Goal: Information Seeking & Learning: Find contact information

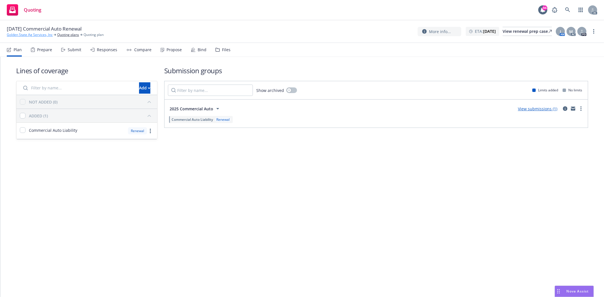
click at [26, 36] on link "Golden State Ag Services, Inc" at bounding box center [30, 34] width 46 height 5
click at [44, 52] on div "Prepare" at bounding box center [41, 50] width 21 height 14
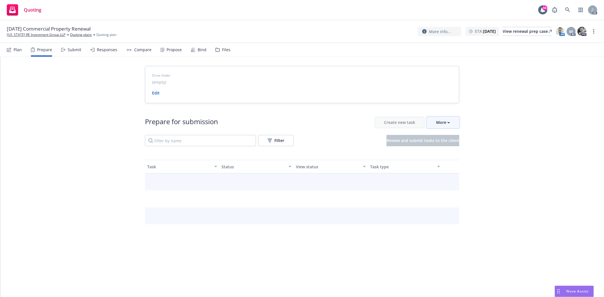
click at [444, 127] on div "More" at bounding box center [443, 122] width 14 height 11
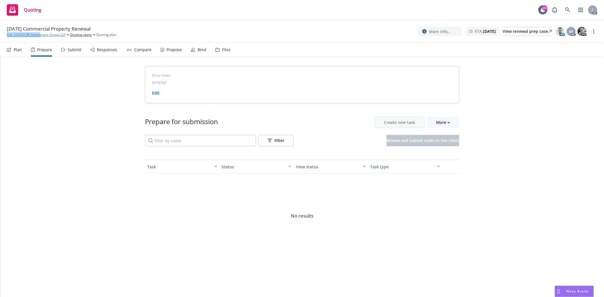
drag, startPoint x: 6, startPoint y: 35, endPoint x: 42, endPoint y: 35, distance: 36.0
click at [42, 35] on div "12/19/25 Commercial Property Renewal Kansas RE Investment Group LLP Quoting pla…" at bounding box center [302, 31] width 604 height 23
copy link "Kansas RE Investment"
click at [16, 35] on link "[US_STATE] RE Investment Group LLP" at bounding box center [36, 34] width 59 height 5
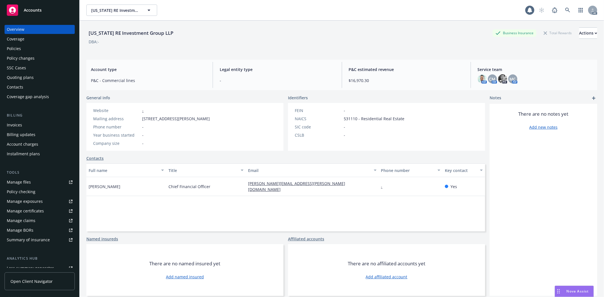
click at [24, 45] on div "Policies" at bounding box center [40, 48] width 66 height 9
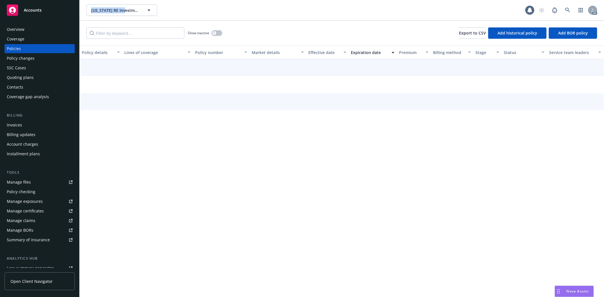
click at [126, 185] on div "Kansas RE Investment Group LLP Kansas RE Investment Group LLP AC Show inactive …" at bounding box center [342, 148] width 524 height 297
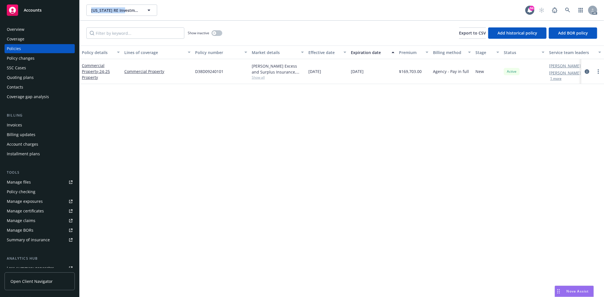
click at [31, 33] on div "Overview" at bounding box center [40, 29] width 66 height 9
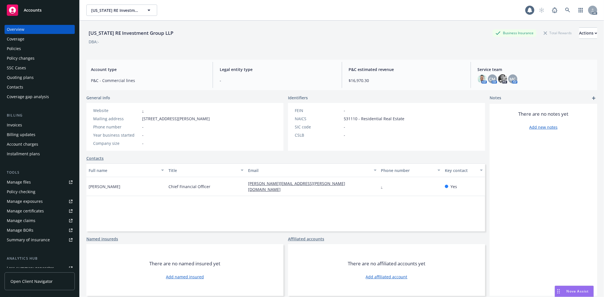
drag, startPoint x: 112, startPoint y: 185, endPoint x: 121, endPoint y: 185, distance: 9.1
click at [121, 185] on div "Erik Engebretson" at bounding box center [126, 186] width 80 height 19
copy span "Erik Engebretson"
click at [3, 50] on div "Overview Coverage Policies Policy changes SSC Cases Quoting plans Contacts Cove…" at bounding box center [39, 157] width 79 height 279
click at [14, 49] on div "Policies" at bounding box center [14, 48] width 14 height 9
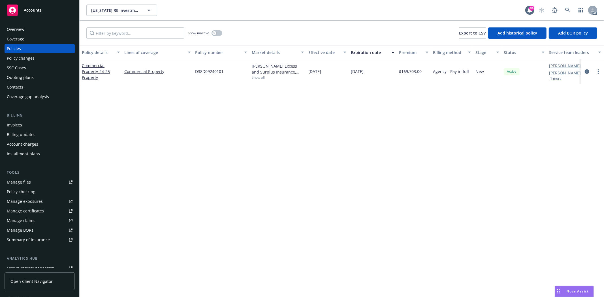
click at [214, 36] on div "Show inactive" at bounding box center [205, 32] width 35 height 11
click at [217, 34] on button "button" at bounding box center [216, 33] width 11 height 6
click at [585, 72] on icon "circleInformation" at bounding box center [587, 71] width 5 height 5
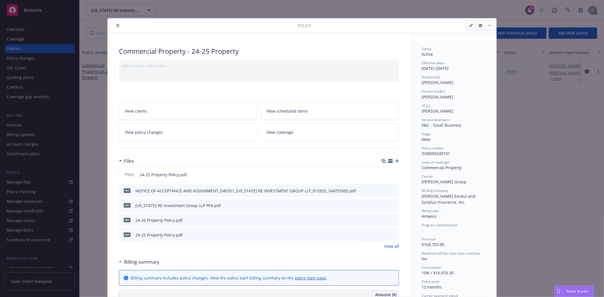
scroll to position [157, 0]
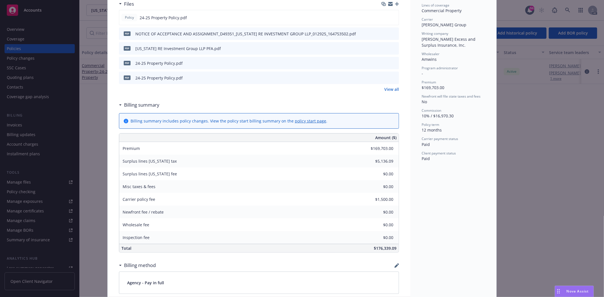
click at [394, 88] on link "View all" at bounding box center [391, 89] width 15 height 6
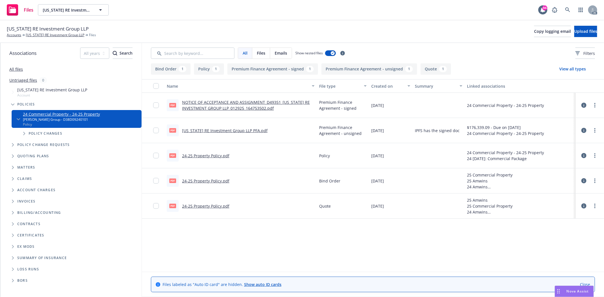
click at [214, 153] on link "24-25 Property Policy.pdf" at bounding box center [205, 155] width 47 height 5
click at [211, 206] on link "24-25 Property Policy.pdf" at bounding box center [205, 206] width 47 height 5
click at [215, 180] on link "24-25 Property Policy.pdf" at bounding box center [205, 180] width 47 height 5
click at [47, 35] on link "[US_STATE] RE Investment Group LLP" at bounding box center [55, 35] width 59 height 5
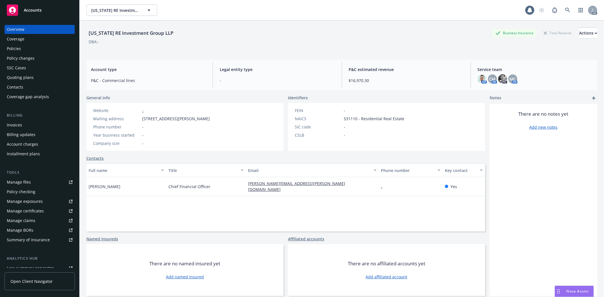
scroll to position [72, 0]
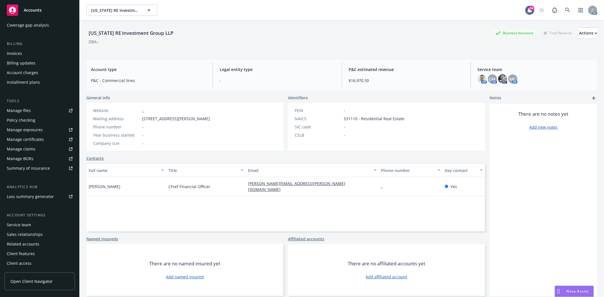
click at [32, 132] on div "Manage exposures" at bounding box center [25, 129] width 36 height 9
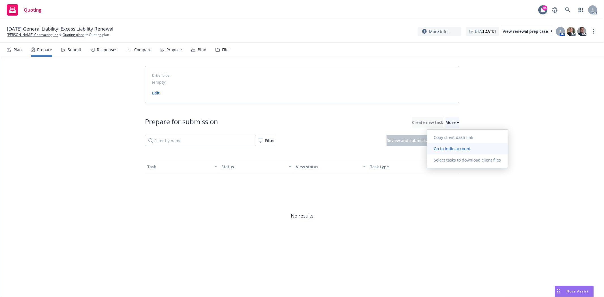
click at [455, 146] on span "Go to Indio account" at bounding box center [452, 148] width 50 height 5
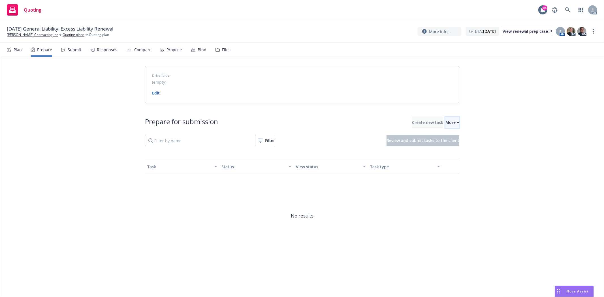
click at [450, 122] on button "More" at bounding box center [452, 122] width 14 height 11
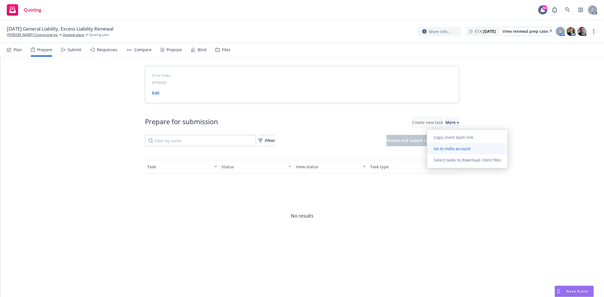
click at [460, 148] on span "Go to Indio account" at bounding box center [452, 148] width 50 height 5
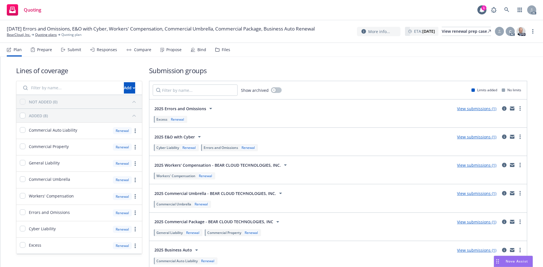
click at [43, 55] on div "Prepare" at bounding box center [41, 50] width 21 height 14
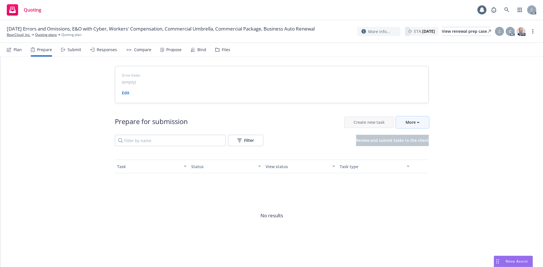
click at [418, 122] on button "More" at bounding box center [413, 122] width 33 height 11
click at [422, 146] on span "Go to Indio account" at bounding box center [420, 148] width 50 height 5
click at [408, 121] on div "More" at bounding box center [413, 122] width 14 height 11
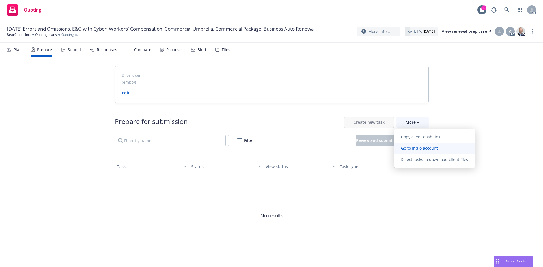
click at [423, 149] on span "Go to Indio account" at bounding box center [420, 148] width 50 height 5
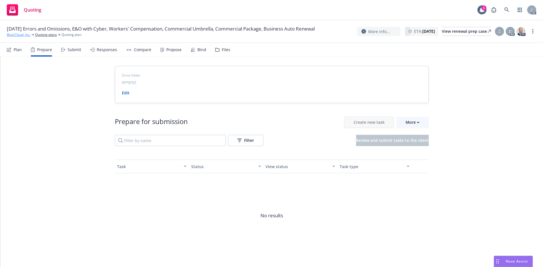
click at [11, 37] on link "BearCloud, Inc." at bounding box center [19, 34] width 24 height 5
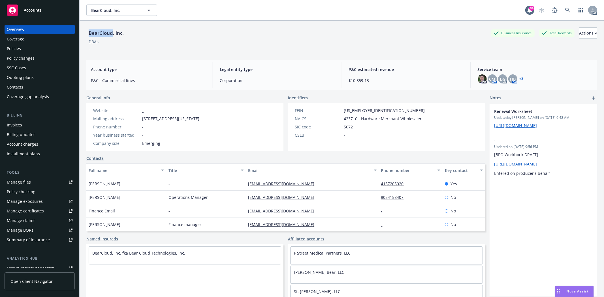
drag, startPoint x: 90, startPoint y: 30, endPoint x: 112, endPoint y: 36, distance: 22.4
click at [112, 36] on div "BearCloud, Inc." at bounding box center [106, 32] width 40 height 7
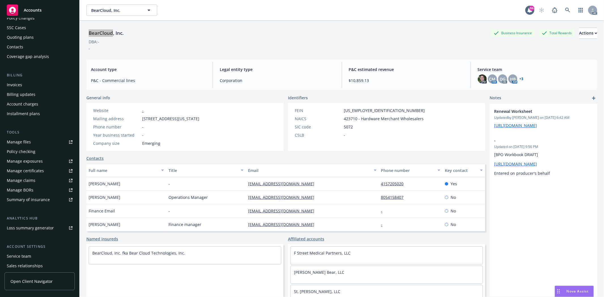
scroll to position [72, 0]
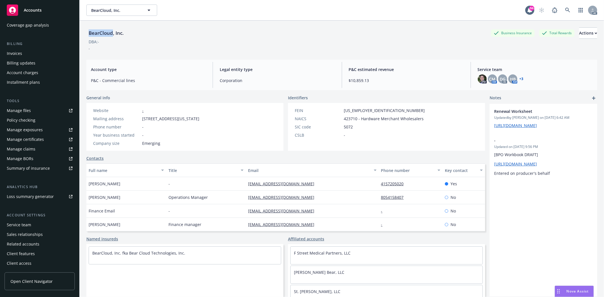
click at [34, 223] on div "Service team" at bounding box center [40, 225] width 66 height 9
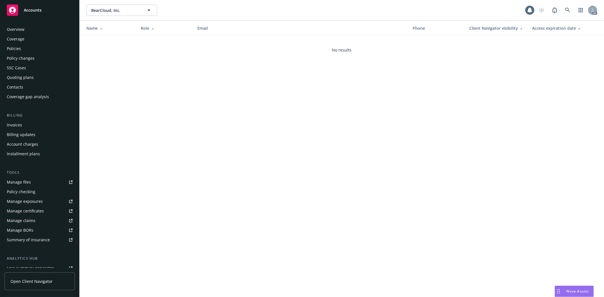
scroll to position [72, 0]
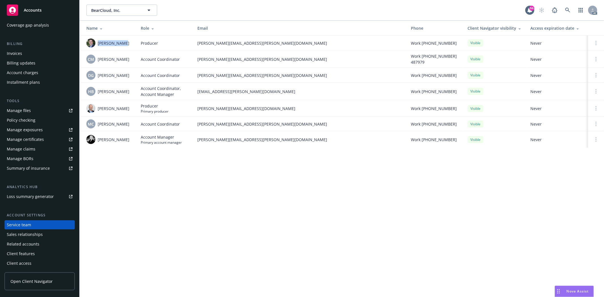
drag, startPoint x: 98, startPoint y: 44, endPoint x: 125, endPoint y: 38, distance: 28.2
click at [125, 38] on td "Bryan Martin" at bounding box center [108, 43] width 57 height 15
copy span "Bryan Martin"
drag, startPoint x: 98, startPoint y: 58, endPoint x: 132, endPoint y: 59, distance: 34.0
click at [132, 59] on td "CM Christina Martinez" at bounding box center [108, 59] width 57 height 18
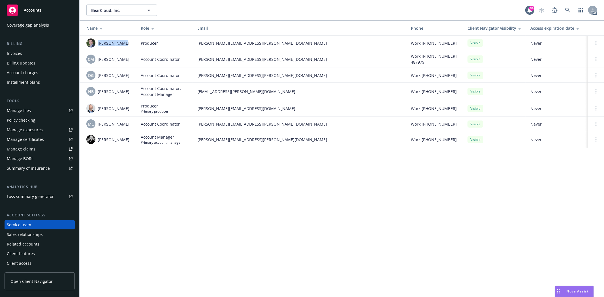
copy span "Christina Martinez"
drag, startPoint x: 99, startPoint y: 76, endPoint x: 135, endPoint y: 75, distance: 35.7
click at [135, 75] on td "DG Denisse Gonzales" at bounding box center [108, 75] width 57 height 15
copy span "Denisse Gonzales"
drag, startPoint x: 98, startPoint y: 91, endPoint x: 126, endPoint y: 91, distance: 28.0
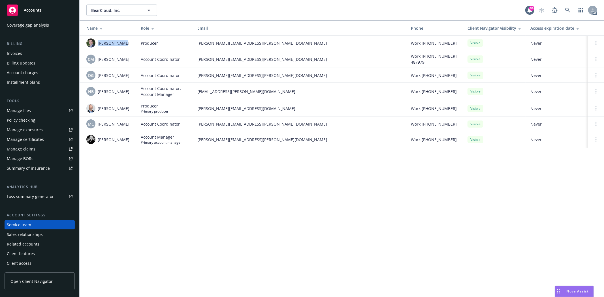
click at [126, 91] on div "HB Halle Bautista" at bounding box center [108, 91] width 45 height 9
copy span "Halle Bautista"
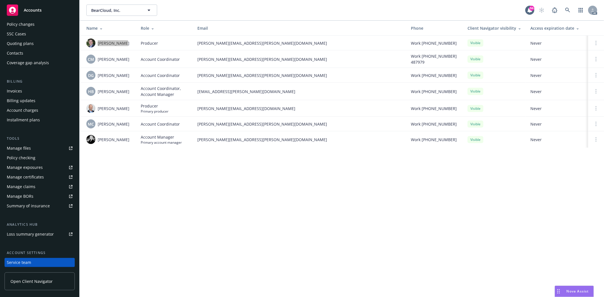
scroll to position [0, 0]
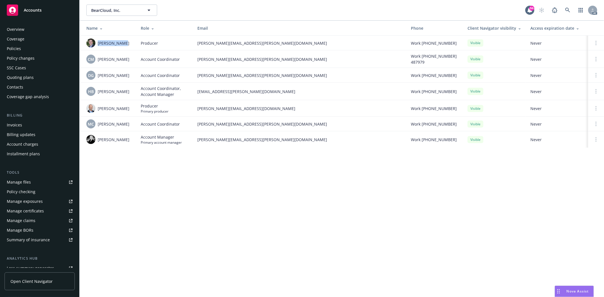
click at [11, 50] on div "Policies" at bounding box center [14, 48] width 14 height 9
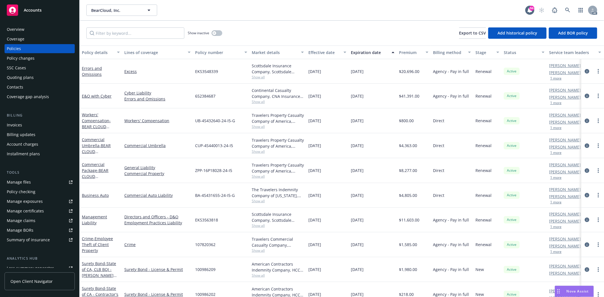
scroll to position [15, 0]
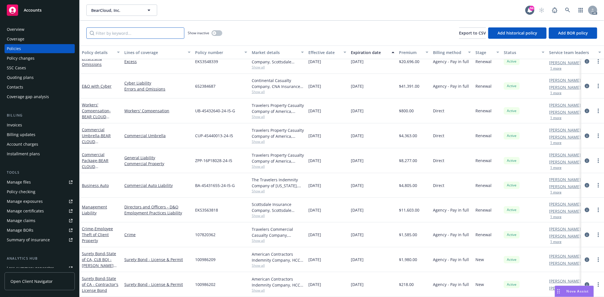
click at [108, 30] on input "Filter by keyword..." at bounding box center [135, 32] width 98 height 11
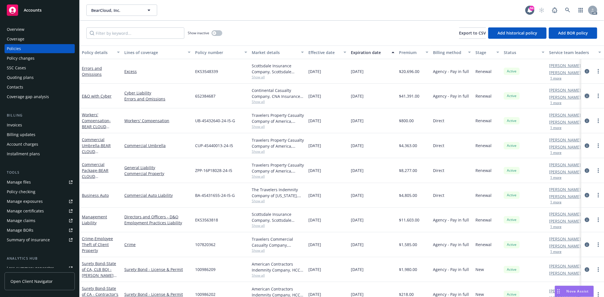
click at [585, 95] on icon "circleInformation" at bounding box center [587, 96] width 5 height 5
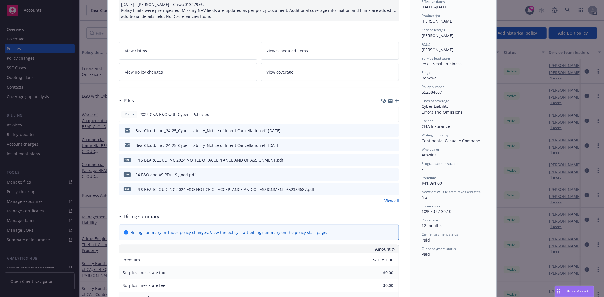
scroll to position [94, 0]
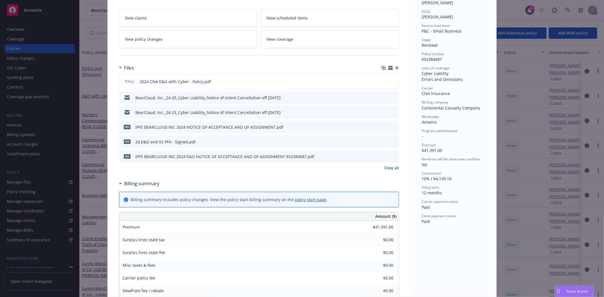
click at [388, 166] on link "View all" at bounding box center [391, 168] width 15 height 6
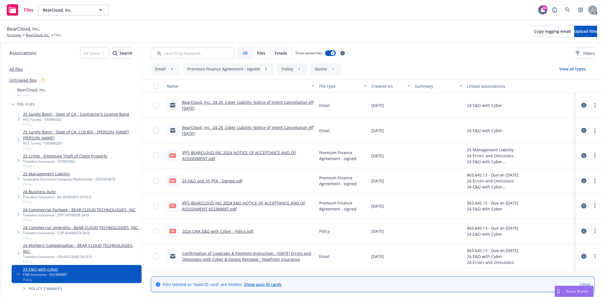
click at [224, 230] on link "2024 CNA E&O with Cyber - Policy.pdf" at bounding box center [217, 231] width 71 height 5
click at [19, 69] on link "All files" at bounding box center [16, 69] width 14 height 5
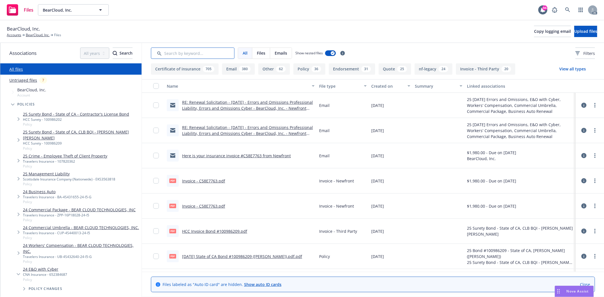
click at [184, 54] on input "Search by keyword..." at bounding box center [193, 53] width 84 height 11
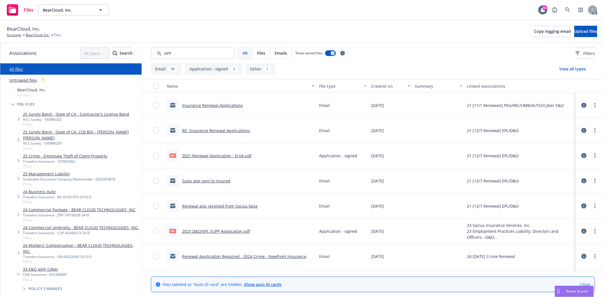
click at [380, 88] on div "Created on" at bounding box center [387, 86] width 33 height 6
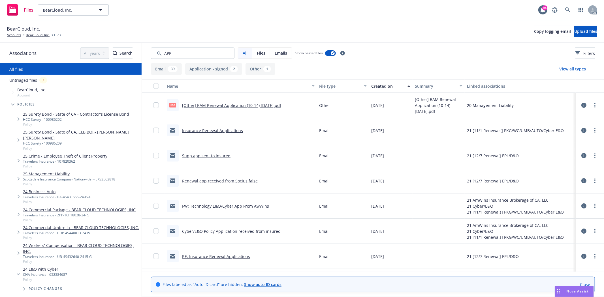
click at [380, 88] on div "Created on" at bounding box center [387, 86] width 33 height 6
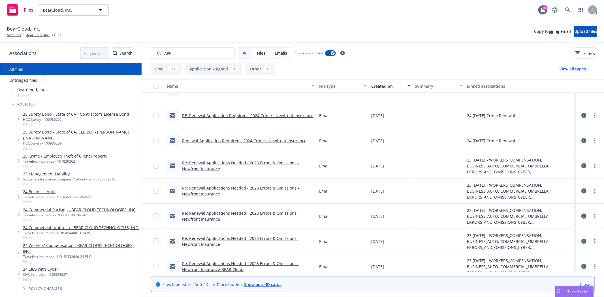
scroll to position [189, 0]
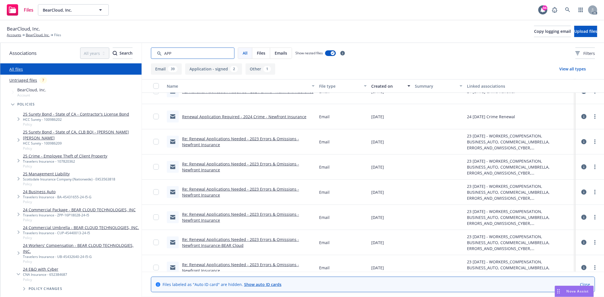
click at [186, 55] on input "Search by keyword..." at bounding box center [193, 53] width 84 height 11
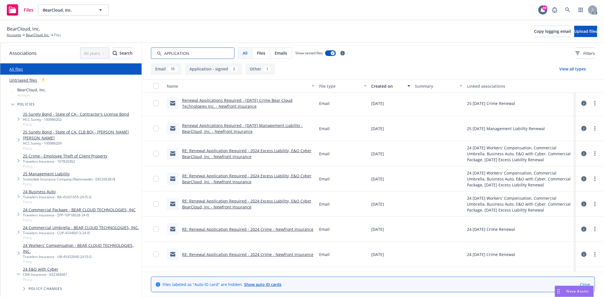
scroll to position [0, 0]
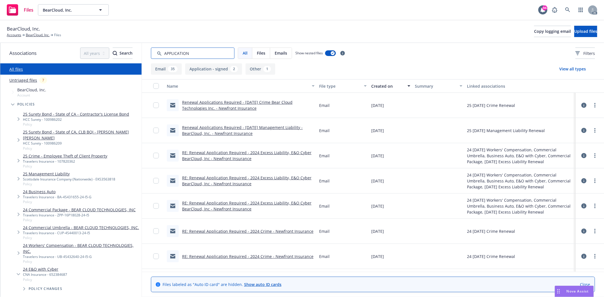
type input "APPLICATION"
click at [389, 85] on div "Created on" at bounding box center [387, 86] width 33 height 6
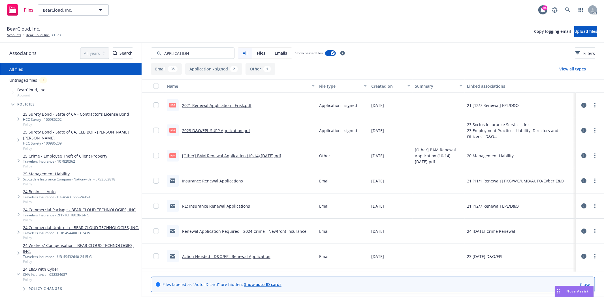
click at [389, 85] on div "Created on" at bounding box center [387, 86] width 33 height 6
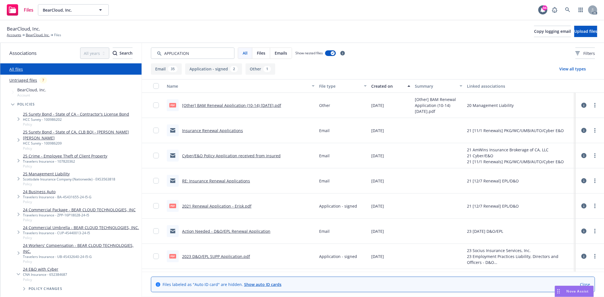
click at [376, 88] on div "Created on" at bounding box center [387, 86] width 33 height 6
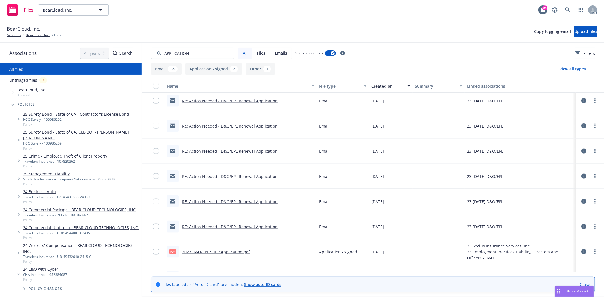
scroll to position [629, 0]
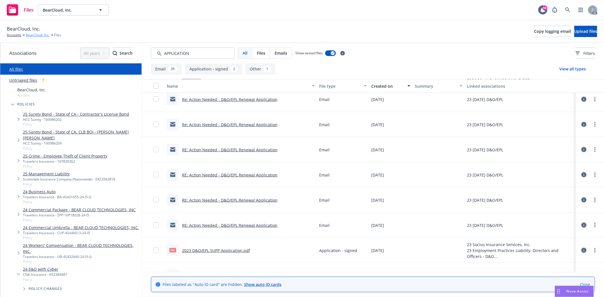
click at [41, 33] on link "BearCloud, Inc." at bounding box center [38, 35] width 24 height 5
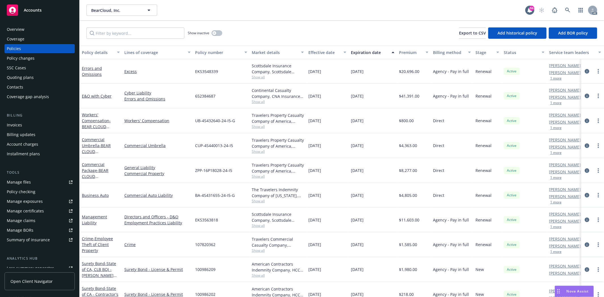
scroll to position [15, 0]
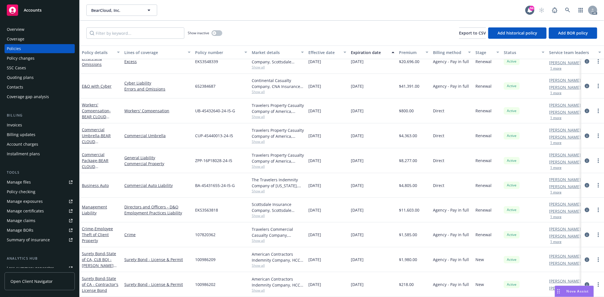
click at [55, 27] on div "Overview" at bounding box center [40, 29] width 66 height 9
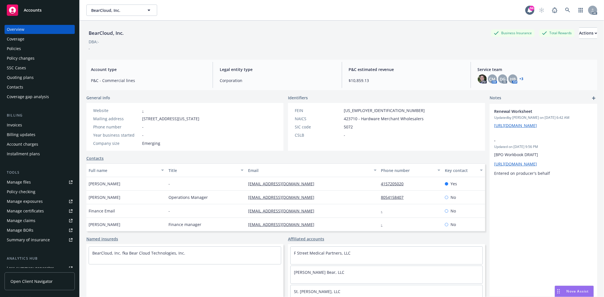
scroll to position [21, 0]
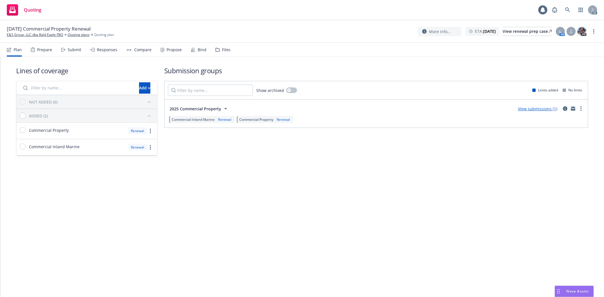
click at [44, 50] on div "Prepare" at bounding box center [44, 50] width 15 height 5
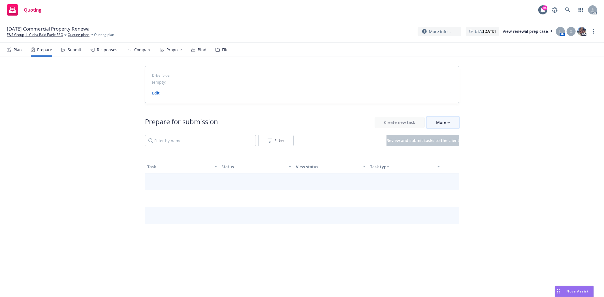
click at [456, 123] on button "More" at bounding box center [443, 122] width 33 height 11
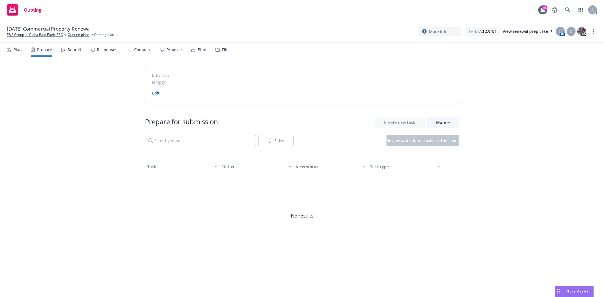
click at [457, 151] on span "Go to Indio account" at bounding box center [452, 148] width 50 height 5
click at [445, 119] on div "More" at bounding box center [443, 122] width 14 height 11
click at [453, 150] on span "Go to Indio account" at bounding box center [452, 148] width 50 height 5
click at [55, 37] on link "E&S Group, LLC dba Bald Eagle FBO" at bounding box center [35, 34] width 56 height 5
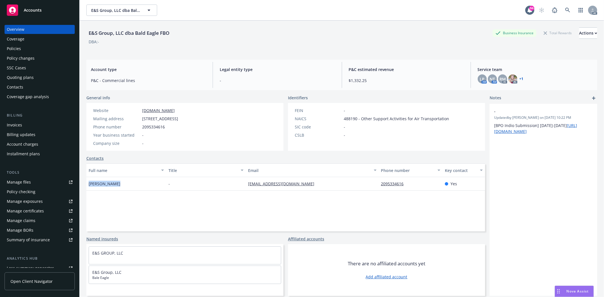
click at [128, 185] on div "[PERSON_NAME]" at bounding box center [126, 184] width 80 height 14
drag, startPoint x: 375, startPoint y: 182, endPoint x: 402, endPoint y: 186, distance: 27.5
click at [402, 186] on div "[PERSON_NAME] - [EMAIL_ADDRESS][DOMAIN_NAME] 2095334616 Yes" at bounding box center [285, 184] width 399 height 14
click at [17, 48] on div "Policies" at bounding box center [14, 48] width 14 height 9
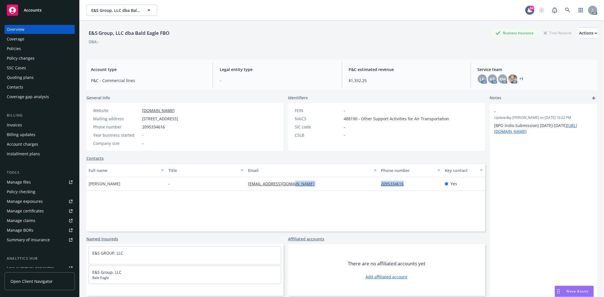
click at [17, 48] on div "Policies" at bounding box center [14, 48] width 14 height 9
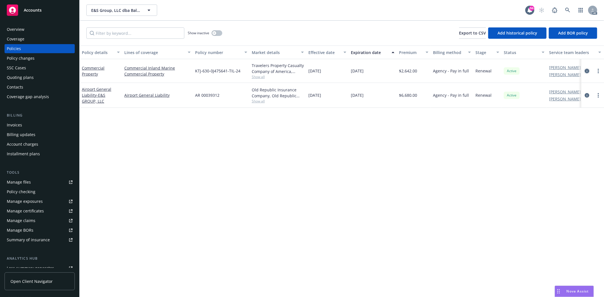
click at [586, 71] on icon "circleInformation" at bounding box center [587, 71] width 5 height 5
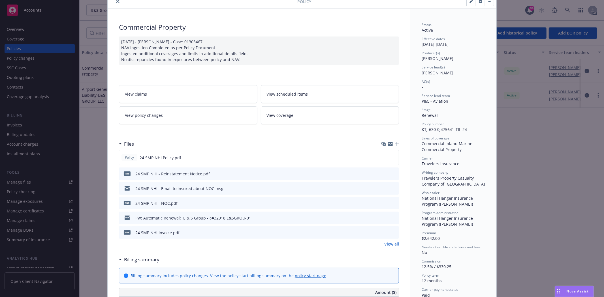
scroll to position [31, 0]
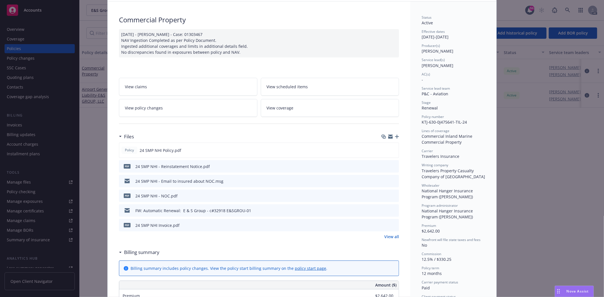
click at [384, 236] on link "View all" at bounding box center [391, 237] width 15 height 6
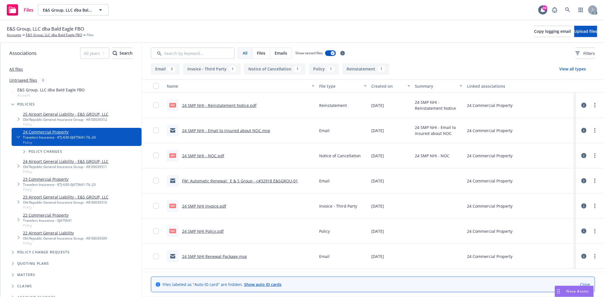
click at [214, 230] on link "24 SMP NHI Policy.pdf" at bounding box center [203, 231] width 42 height 5
click at [18, 69] on link "All files" at bounding box center [16, 69] width 14 height 5
click at [11, 67] on link "All files" at bounding box center [16, 69] width 14 height 5
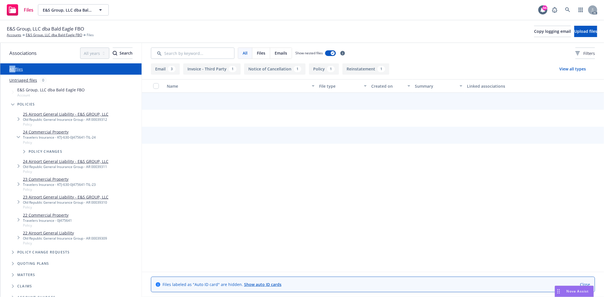
click at [11, 67] on link "All files" at bounding box center [16, 69] width 14 height 5
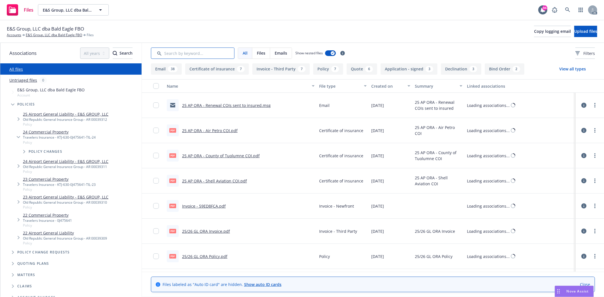
click at [186, 55] on input "Search by keyword..." at bounding box center [193, 53] width 84 height 11
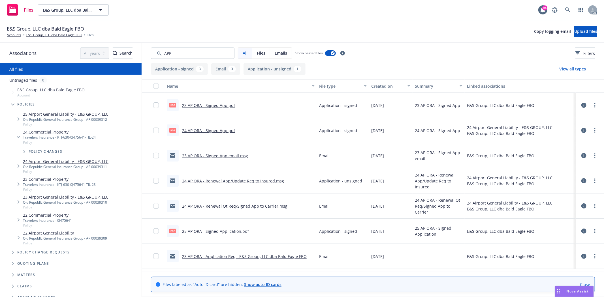
click at [217, 230] on link "25 AP ORA - Signed Application.pdf" at bounding box center [215, 231] width 67 height 5
click at [185, 55] on input "Search by keyword..." at bounding box center [193, 53] width 84 height 11
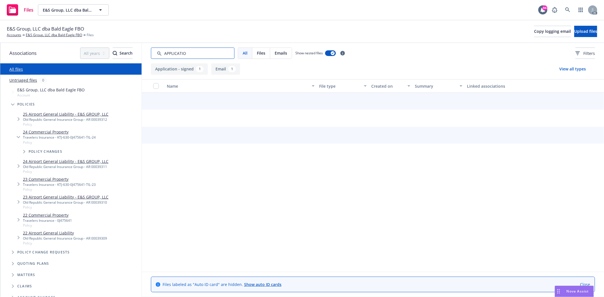
type input "APPLICATION"
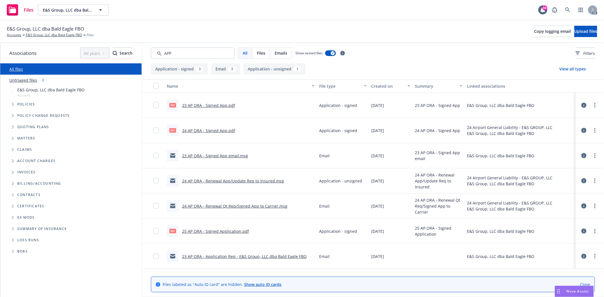
click at [372, 85] on div "Created on" at bounding box center [387, 86] width 33 height 6
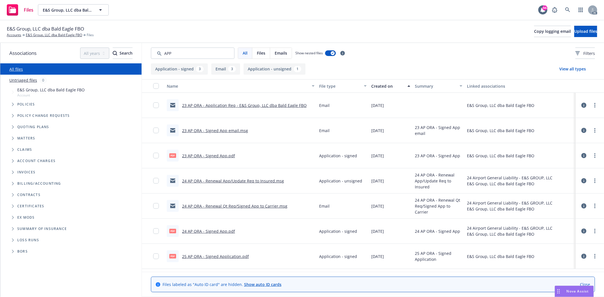
click at [372, 85] on div "Created on" at bounding box center [387, 86] width 33 height 6
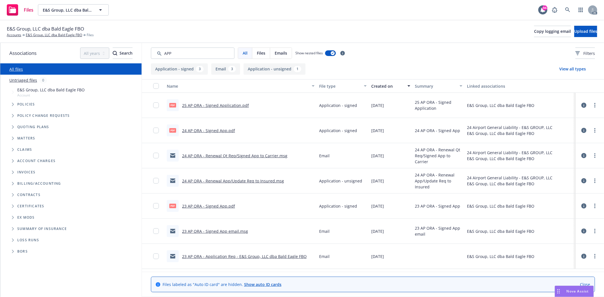
drag, startPoint x: 374, startPoint y: 88, endPoint x: 374, endPoint y: 93, distance: 4.8
click at [374, 88] on div "Created on" at bounding box center [387, 86] width 33 height 6
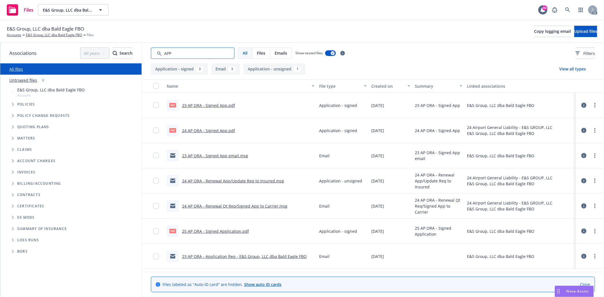
click at [186, 52] on input "Search by keyword..." at bounding box center [193, 53] width 84 height 11
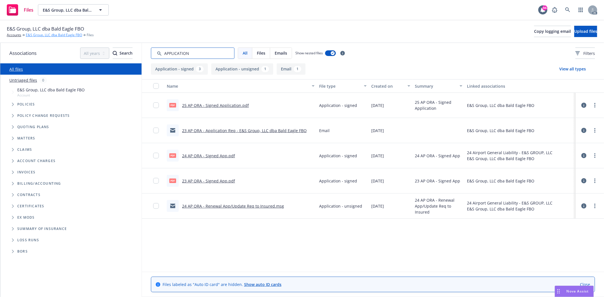
type input "APPLICATION"
click at [50, 33] on link "E&S Group, LLC dba Bald Eagle FBO" at bounding box center [54, 35] width 56 height 5
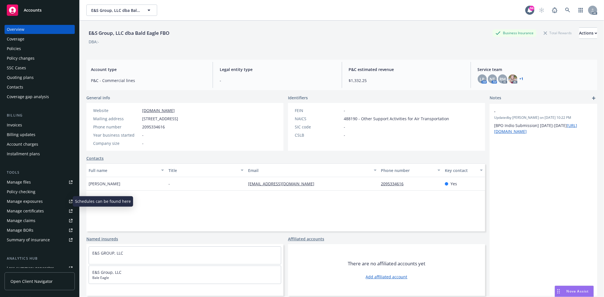
click at [33, 200] on div "Manage exposures" at bounding box center [25, 201] width 36 height 9
click at [20, 78] on div "Quoting plans" at bounding box center [20, 77] width 27 height 9
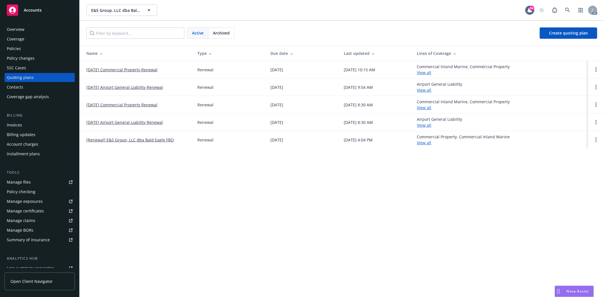
drag, startPoint x: 84, startPoint y: 67, endPoint x: 166, endPoint y: 67, distance: 82.4
click at [166, 67] on td "[DATE] Commercial Property Renewal" at bounding box center [136, 70] width 113 height 18
copy link "[DATE] Commercial Property Renewal"
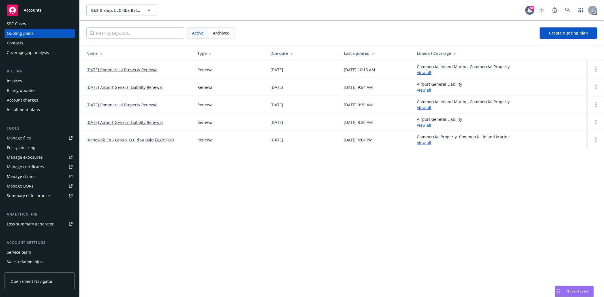
scroll to position [72, 0]
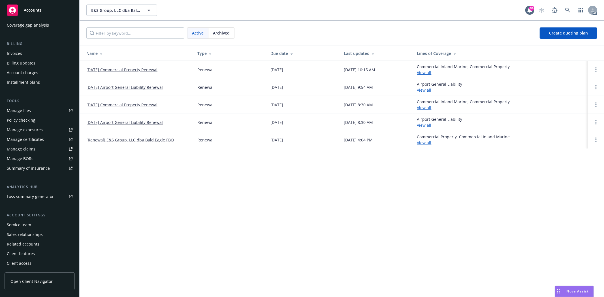
click at [23, 223] on div "Service team" at bounding box center [19, 225] width 24 height 9
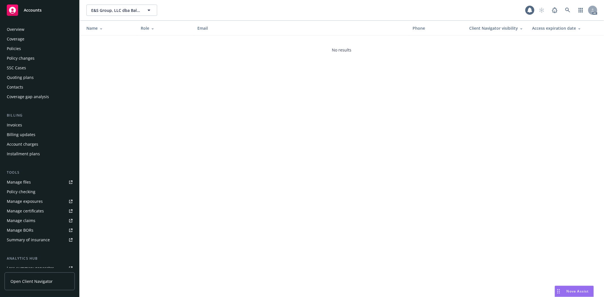
scroll to position [72, 0]
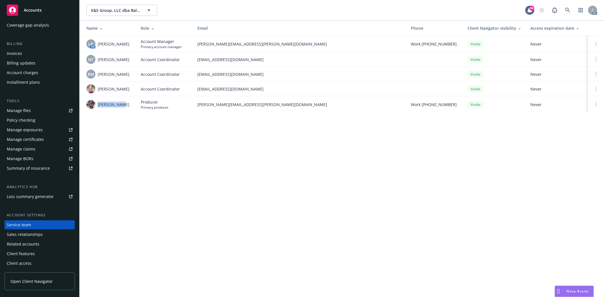
drag, startPoint x: 98, startPoint y: 108, endPoint x: 119, endPoint y: 109, distance: 21.8
click at [119, 109] on td "[PERSON_NAME]" at bounding box center [108, 104] width 57 height 16
copy span "[PERSON_NAME]"
drag, startPoint x: 422, startPoint y: 106, endPoint x: 451, endPoint y: 104, distance: 29.0
click at [451, 104] on div "Work [PHONE_NUMBER]" at bounding box center [435, 105] width 48 height 6
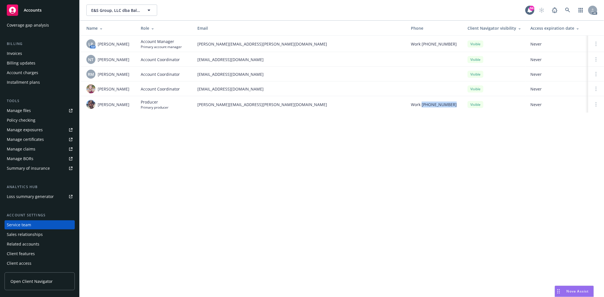
copy span "[PHONE_NUMBER]"
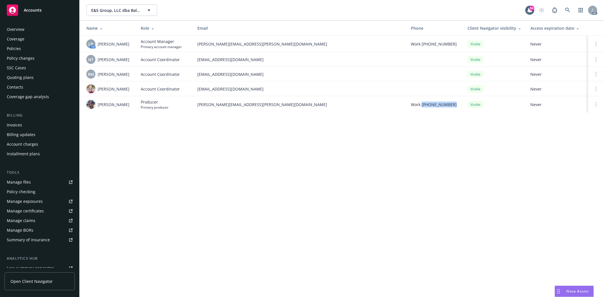
click at [11, 29] on div "Overview" at bounding box center [16, 29] width 18 height 9
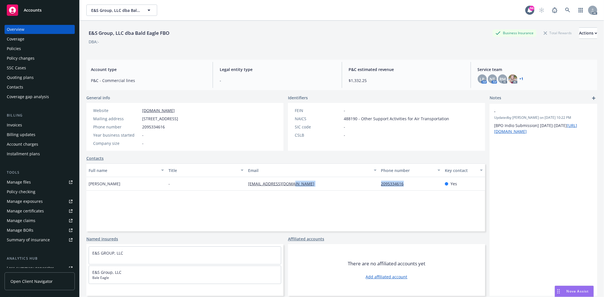
drag, startPoint x: 372, startPoint y: 185, endPoint x: 406, endPoint y: 185, distance: 34.3
click at [406, 185] on div "[PERSON_NAME] - [EMAIL_ADDRESS][DOMAIN_NAME] 2095334616 Yes" at bounding box center [285, 184] width 399 height 14
click at [178, 120] on span "[STREET_ADDRESS]" at bounding box center [160, 119] width 36 height 6
copy span "95301"
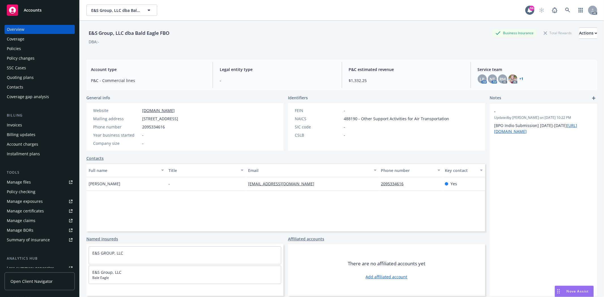
click at [178, 119] on span "[STREET_ADDRESS]" at bounding box center [160, 119] width 36 height 6
copy span "Columbia"
drag, startPoint x: 140, startPoint y: 119, endPoint x: 173, endPoint y: 119, distance: 33.7
click at [173, 119] on div "Mailing address [STREET_ADDRESS]" at bounding box center [135, 119] width 89 height 6
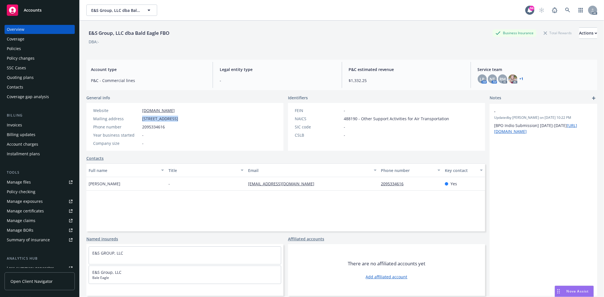
click at [123, 119] on div "Mailing address" at bounding box center [116, 119] width 47 height 6
click at [142, 117] on span "[STREET_ADDRESS]" at bounding box center [160, 119] width 36 height 6
drag, startPoint x: 142, startPoint y: 117, endPoint x: 173, endPoint y: 118, distance: 31.1
click at [173, 118] on span "[STREET_ADDRESS]" at bounding box center [160, 119] width 36 height 6
click at [35, 46] on div "Policies" at bounding box center [40, 48] width 66 height 9
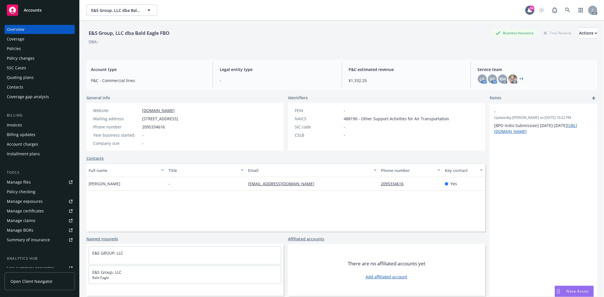
click at [35, 46] on div "Policies" at bounding box center [40, 48] width 66 height 9
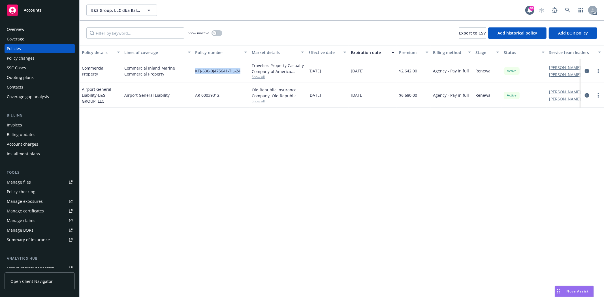
drag, startPoint x: 192, startPoint y: 71, endPoint x: 243, endPoint y: 74, distance: 50.2
click at [243, 74] on div "Commercial Property Commercial Inland Marine Commercial Property KTJ-630-0J4756…" at bounding box center [353, 71] width 546 height 24
copy div "KTJ-630-0J475641-TIL-24"
drag, startPoint x: 307, startPoint y: 71, endPoint x: 378, endPoint y: 72, distance: 71.3
click at [378, 72] on div "Commercial Property Commercial Inland Marine Commercial Property KTJ-630-0J4756…" at bounding box center [353, 71] width 546 height 24
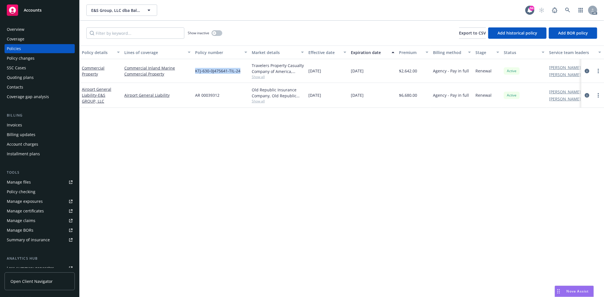
copy div "[DATE] [DATE]"
click at [261, 75] on span "Show all" at bounding box center [278, 76] width 52 height 5
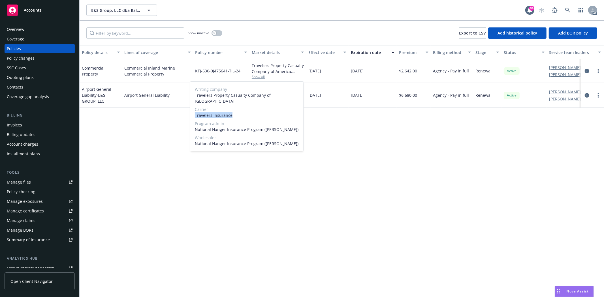
drag, startPoint x: 196, startPoint y: 110, endPoint x: 234, endPoint y: 110, distance: 38.2
click at [234, 112] on span "Travelers Insurance" at bounding box center [247, 115] width 104 height 6
copy span "Travelers Insurance"
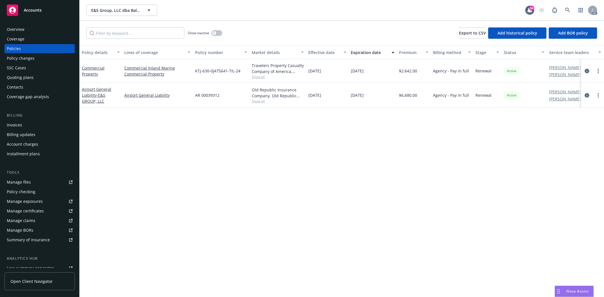
click at [200, 69] on span "KTJ-630-0J475641-TIL-24" at bounding box center [217, 71] width 45 height 6
drag, startPoint x: 195, startPoint y: 69, endPoint x: 243, endPoint y: 72, distance: 47.9
click at [243, 72] on div "KTJ-630-0J475641-TIL-24" at bounding box center [221, 71] width 57 height 24
copy span "KTJ-630-0J475641-TIL-24"
drag, startPoint x: 401, startPoint y: 71, endPoint x: 422, endPoint y: 72, distance: 21.5
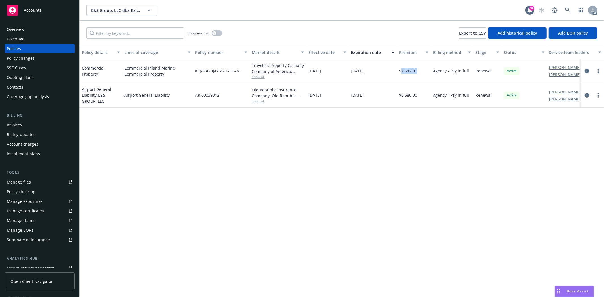
click at [423, 72] on div "$2,642.00" at bounding box center [414, 71] width 34 height 24
click at [404, 55] on div "Premium" at bounding box center [410, 53] width 23 height 6
click at [404, 76] on div "$2,642.00" at bounding box center [414, 71] width 34 height 24
drag, startPoint x: 402, startPoint y: 72, endPoint x: 417, endPoint y: 72, distance: 15.3
click at [417, 72] on div "$2,642.00" at bounding box center [414, 71] width 34 height 24
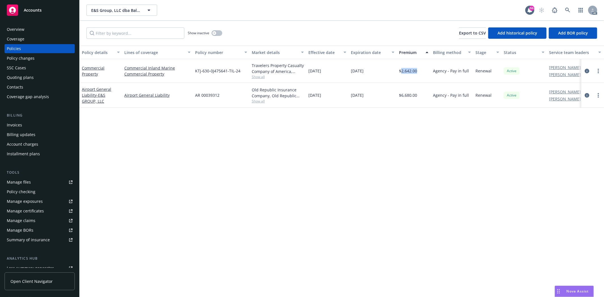
copy span "2,642.00"
click at [212, 34] on button "button" at bounding box center [216, 33] width 11 height 6
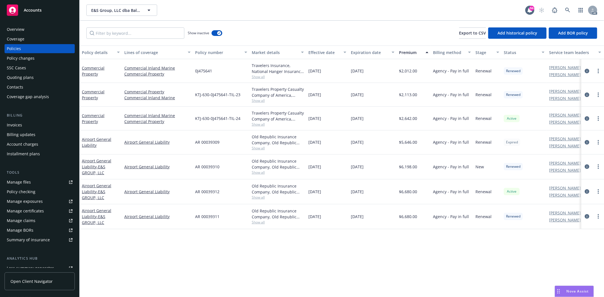
click at [309, 117] on span "[DATE]" at bounding box center [314, 118] width 13 height 6
drag, startPoint x: 309, startPoint y: 97, endPoint x: 374, endPoint y: 96, distance: 65.4
click at [374, 96] on div "Commercial Property Commercial Property Commercial Inland Marine KTJ-630-0J4756…" at bounding box center [353, 95] width 546 height 24
drag, startPoint x: 401, startPoint y: 93, endPoint x: 424, endPoint y: 94, distance: 22.4
click at [424, 94] on div "$2,113.00" at bounding box center [414, 95] width 34 height 24
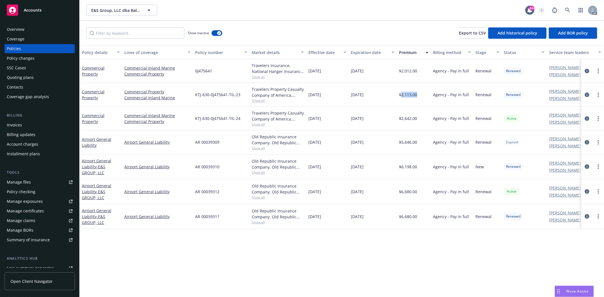
click at [262, 99] on span "Show all" at bounding box center [278, 100] width 52 height 5
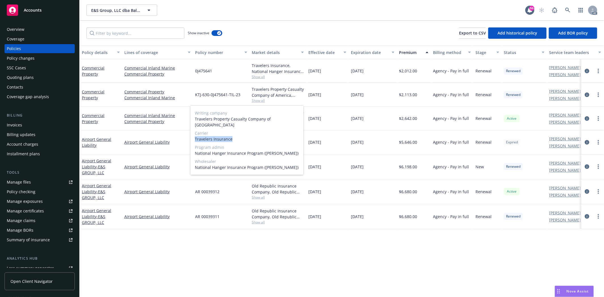
drag, startPoint x: 194, startPoint y: 132, endPoint x: 243, endPoint y: 132, distance: 49.0
click at [243, 132] on div "Writing company Travelers Property Casualty Company of America Carrier Traveler…" at bounding box center [246, 140] width 113 height 69
drag, startPoint x: 194, startPoint y: 93, endPoint x: 241, endPoint y: 94, distance: 46.7
click at [241, 94] on div "KTJ-630-0J475641-TIL-23" at bounding box center [221, 95] width 57 height 24
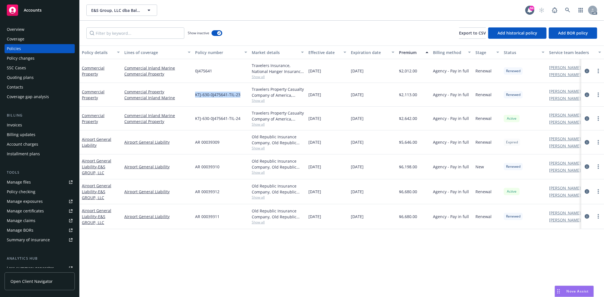
drag, startPoint x: 308, startPoint y: 70, endPoint x: 377, endPoint y: 68, distance: 68.8
click at [377, 68] on div "Commercial Property Commercial Inland Marine Commercial Property 0J475641 Trave…" at bounding box center [353, 71] width 546 height 24
drag, startPoint x: 401, startPoint y: 70, endPoint x: 419, endPoint y: 70, distance: 17.5
click at [419, 70] on div "$2,012.00" at bounding box center [414, 71] width 34 height 24
click at [264, 76] on span "Show all" at bounding box center [278, 76] width 52 height 5
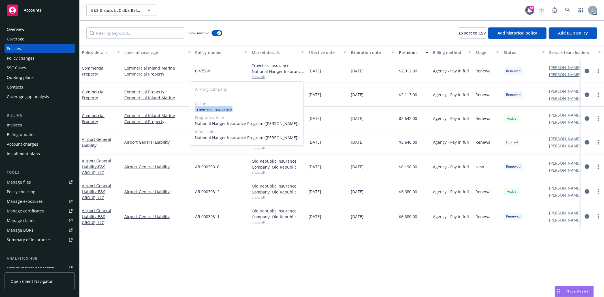
drag, startPoint x: 194, startPoint y: 108, endPoint x: 234, endPoint y: 109, distance: 39.9
click at [234, 109] on div "Writing company - Carrier Travelers Insurance Program admin National Hanger Ins…" at bounding box center [246, 113] width 113 height 63
drag, startPoint x: 193, startPoint y: 69, endPoint x: 214, endPoint y: 74, distance: 21.6
click at [214, 74] on div "0J475641" at bounding box center [221, 71] width 57 height 24
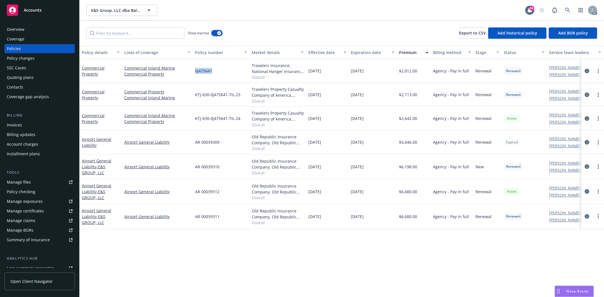
click at [213, 32] on button "button" at bounding box center [216, 33] width 11 height 6
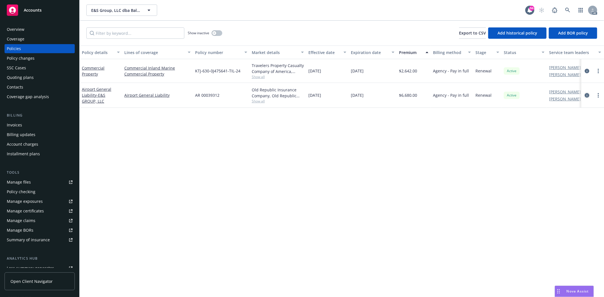
click at [586, 97] on icon "circleInformation" at bounding box center [587, 95] width 5 height 5
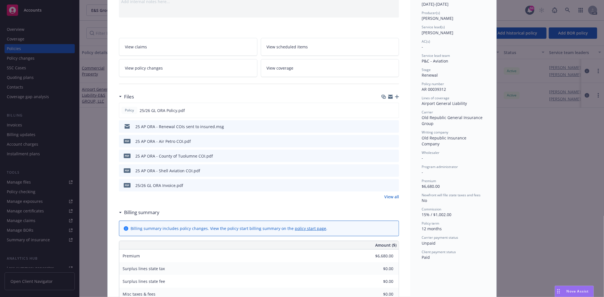
scroll to position [94, 0]
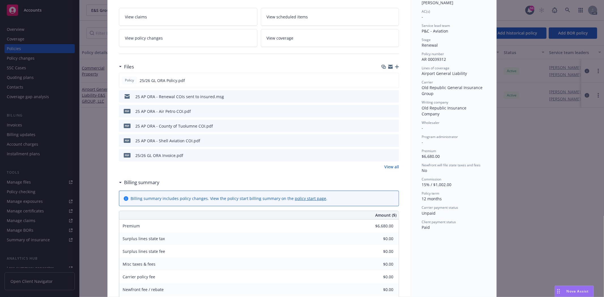
click at [391, 165] on link "View all" at bounding box center [391, 167] width 15 height 6
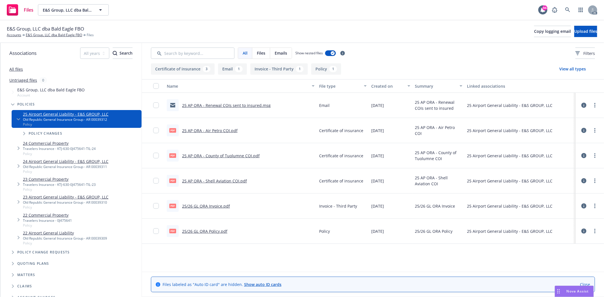
click at [209, 230] on link "25/26 GL ORA Policy.pdf" at bounding box center [204, 231] width 45 height 5
click at [53, 35] on link "E&S Group, LLC dba Bald Eagle FBO" at bounding box center [54, 35] width 56 height 5
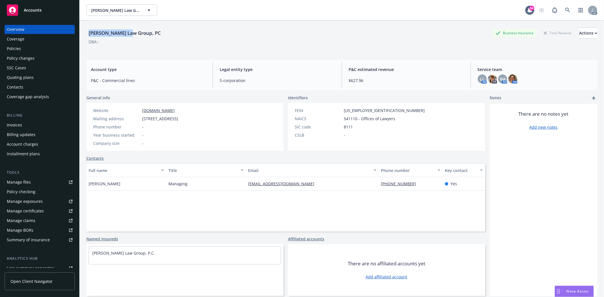
drag, startPoint x: 88, startPoint y: 33, endPoint x: 129, endPoint y: 35, distance: 40.8
click at [129, 35] on div "[PERSON_NAME] Law Group, PC" at bounding box center [124, 32] width 77 height 7
copy div "Haight Law Group"
drag, startPoint x: 85, startPoint y: 183, endPoint x: 122, endPoint y: 183, distance: 36.8
click at [122, 183] on div "Haight Law Group, PC Business Insurance Total Rewards Actions DBA: - Account ty…" at bounding box center [342, 169] width 524 height 297
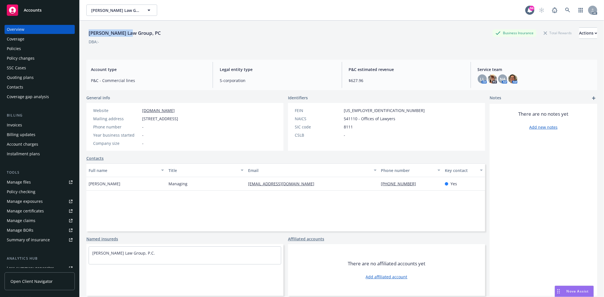
copy span "[PERSON_NAME]"
click at [31, 52] on div "Policies" at bounding box center [40, 48] width 66 height 9
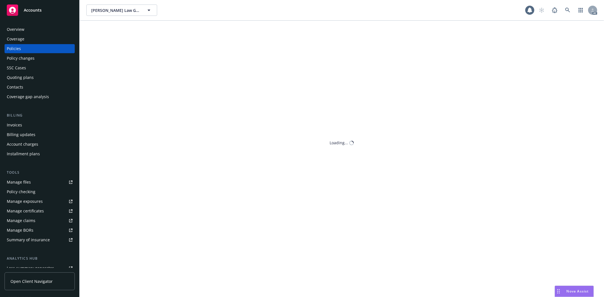
click at [25, 48] on div "Policies" at bounding box center [40, 48] width 66 height 9
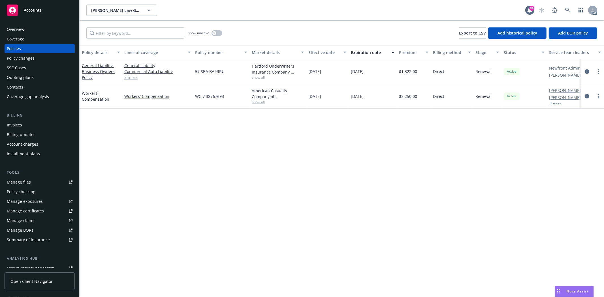
click at [266, 76] on span "Show all" at bounding box center [278, 77] width 52 height 5
click at [284, 74] on div "Hartford Underwriters Insurance Company, Hartford Insurance Group" at bounding box center [278, 69] width 52 height 12
click at [131, 78] on link "3 more" at bounding box center [157, 77] width 66 height 6
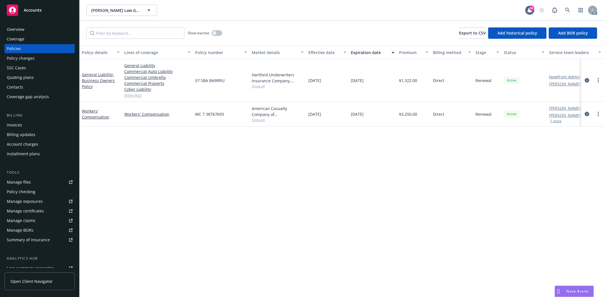
click at [262, 86] on span "Show all" at bounding box center [278, 86] width 52 height 5
click at [304, 86] on div "Hartford Underwriters Insurance Company, Hartford Insurance Group Show all" at bounding box center [277, 80] width 57 height 43
click at [587, 81] on icon "circleInformation" at bounding box center [587, 80] width 5 height 5
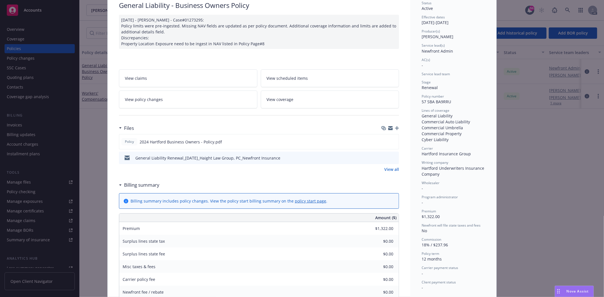
scroll to position [63, 0]
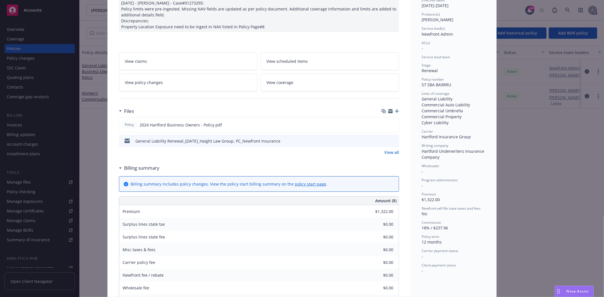
click at [386, 152] on link "View all" at bounding box center [391, 152] width 15 height 6
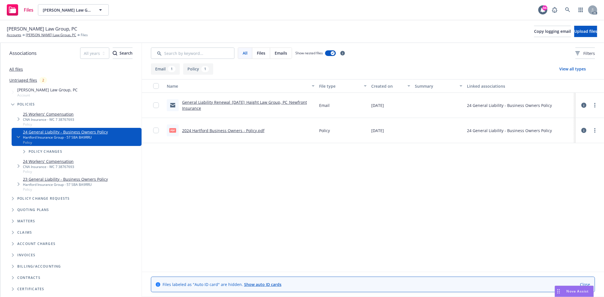
click at [236, 130] on link "2024 Hartford Business Owners - Policy.pdf" at bounding box center [223, 130] width 82 height 5
click at [48, 33] on link "[PERSON_NAME] Law Group, PC" at bounding box center [51, 35] width 50 height 5
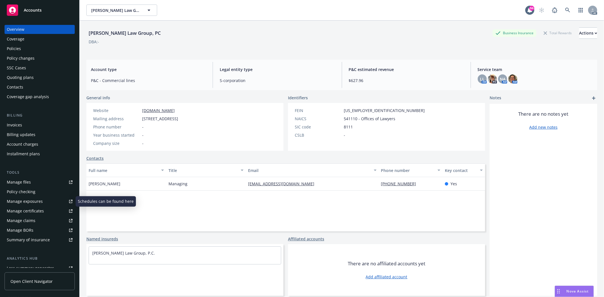
click at [43, 182] on link "Manage files" at bounding box center [40, 182] width 70 height 9
click at [27, 74] on div "Quoting plans" at bounding box center [20, 77] width 27 height 9
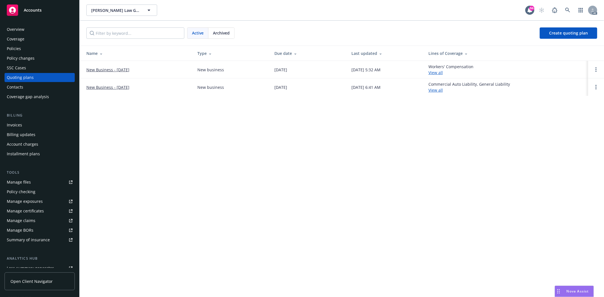
click at [223, 33] on span "Archived" at bounding box center [221, 33] width 17 height 6
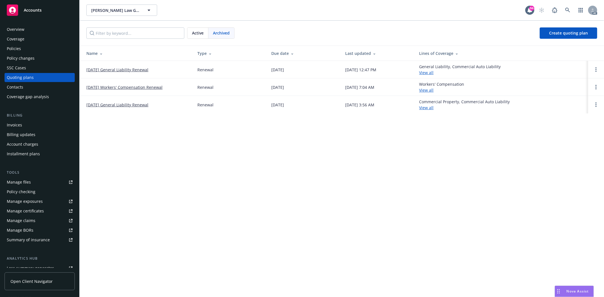
drag, startPoint x: 81, startPoint y: 69, endPoint x: 165, endPoint y: 68, distance: 84.4
click at [165, 68] on td "11/03/25 General Liability Renewal" at bounding box center [136, 70] width 113 height 18
copy link "11/03/25 General Liability Renewal"
click at [29, 23] on div "Overview Coverage Policies Policy changes SSC Cases Quoting plans Contacts Cove…" at bounding box center [39, 157] width 79 height 279
click at [20, 30] on div "Overview" at bounding box center [16, 29] width 18 height 9
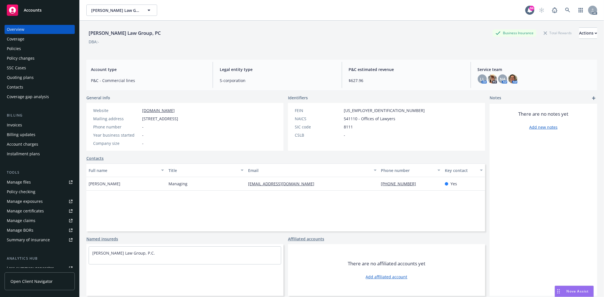
scroll to position [72, 0]
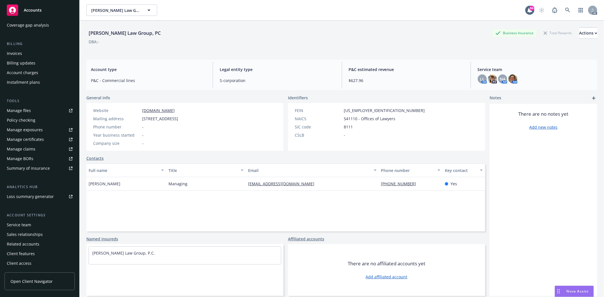
click at [12, 220] on div "Account settings Service team Sales relationships Related accounts Client featu…" at bounding box center [40, 240] width 70 height 55
click at [12, 223] on div "Service team" at bounding box center [19, 225] width 24 height 9
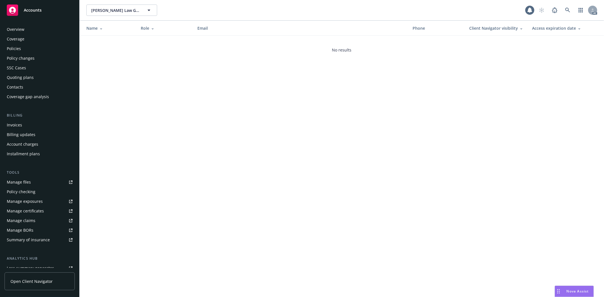
scroll to position [72, 0]
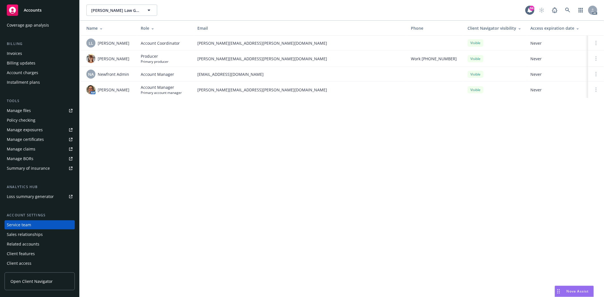
drag, startPoint x: 98, startPoint y: 55, endPoint x: 119, endPoint y: 61, distance: 21.9
click at [119, 61] on span "Maureen Bernstein" at bounding box center [114, 59] width 32 height 6
copy span "Maureen Bernstein"
click at [112, 80] on td "NA Newfront Admin" at bounding box center [108, 74] width 57 height 15
drag, startPoint x: 97, startPoint y: 57, endPoint x: 119, endPoint y: 65, distance: 23.7
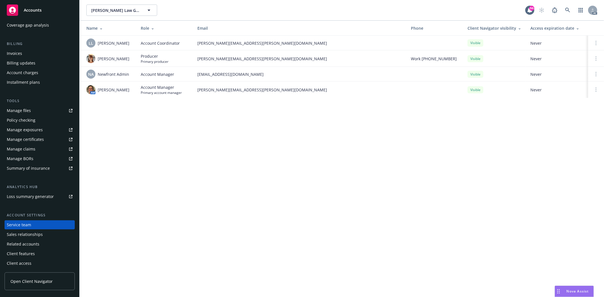
click at [119, 63] on div "Maureen Bernstein" at bounding box center [108, 58] width 45 height 9
drag, startPoint x: 109, startPoint y: 45, endPoint x: 101, endPoint y: 40, distance: 9.8
click at [109, 45] on span "Lacy Lipetzky" at bounding box center [114, 43] width 32 height 6
drag, startPoint x: 97, startPoint y: 40, endPoint x: 123, endPoint y: 44, distance: 26.7
click at [123, 44] on div "LL Lacy Lipetzky" at bounding box center [108, 42] width 45 height 9
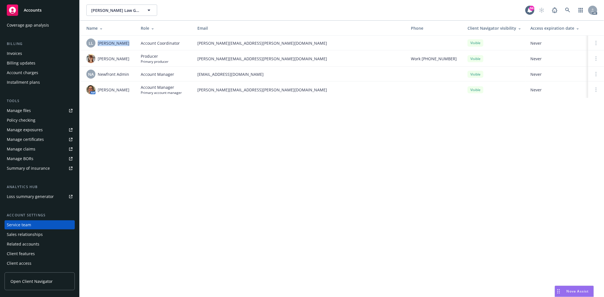
copy span "Lacy Lipetzky"
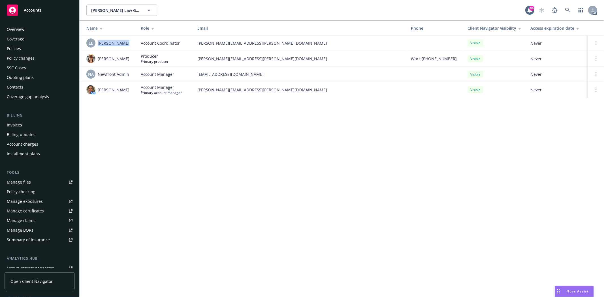
click at [31, 29] on div "Overview" at bounding box center [40, 29] width 66 height 9
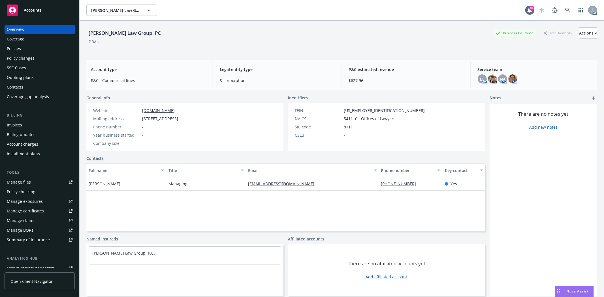
click at [344, 120] on span "541110 - Offices of Lawyers" at bounding box center [370, 119] width 52 height 6
copy span "541110"
drag, startPoint x: 165, startPoint y: 184, endPoint x: 200, endPoint y: 189, distance: 35.1
click at [200, 189] on div "Cathrine Haight Managing chaight@haightlaw.com 310-910-9888 Yes" at bounding box center [285, 184] width 399 height 14
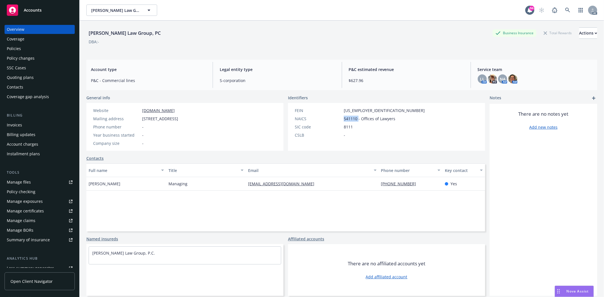
copy div "Managing"
drag, startPoint x: 88, startPoint y: 183, endPoint x: 123, endPoint y: 179, distance: 35.1
click at [123, 179] on div "Cathrine Haight" at bounding box center [126, 184] width 80 height 14
copy span "Cathrine Haight"
drag, startPoint x: 377, startPoint y: 184, endPoint x: 411, endPoint y: 183, distance: 33.7
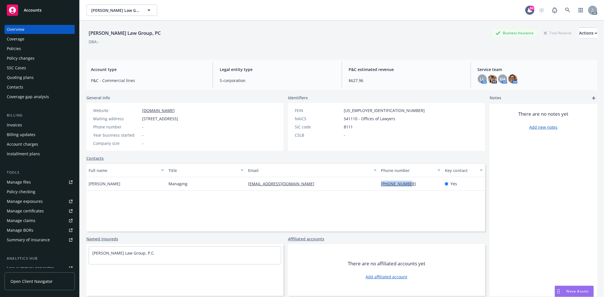
click at [411, 183] on div "[PHONE_NUMBER]" at bounding box center [411, 184] width 64 height 14
copy link "[PHONE_NUMBER]"
drag, startPoint x: 268, startPoint y: 188, endPoint x: 241, endPoint y: 189, distance: 27.2
click at [241, 189] on div "Cathrine Haight Managing chaight@haightlaw.com 310-910-9888 Yes" at bounding box center [285, 184] width 399 height 14
copy div "[EMAIL_ADDRESS][DOMAIN_NAME]"
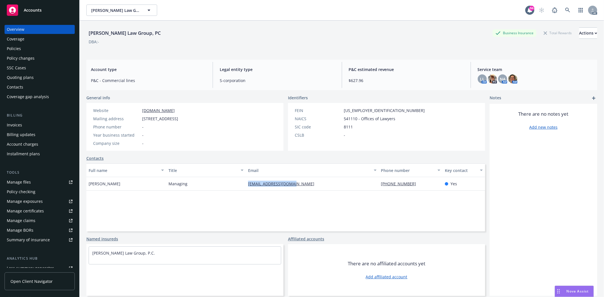
click at [16, 47] on div "Policies" at bounding box center [14, 48] width 14 height 9
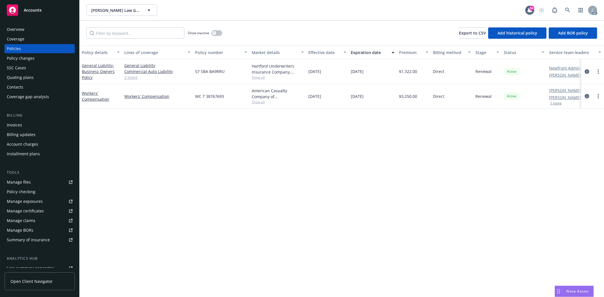
drag, startPoint x: 307, startPoint y: 70, endPoint x: 335, endPoint y: 72, distance: 28.1
click at [335, 72] on div "11/03/2024" at bounding box center [327, 71] width 42 height 25
copy span "11/03/2024"
drag, startPoint x: 401, startPoint y: 70, endPoint x: 421, endPoint y: 71, distance: 19.9
click at [421, 71] on div "$1,322.00" at bounding box center [414, 71] width 34 height 25
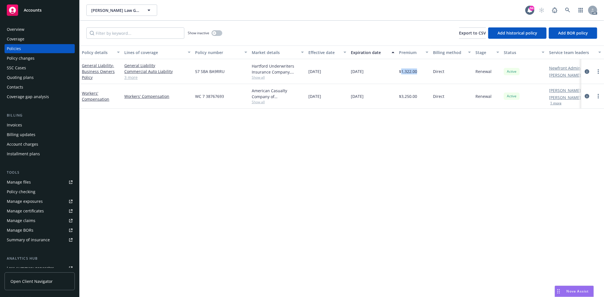
copy span "1,322.00"
drag, startPoint x: 192, startPoint y: 70, endPoint x: 234, endPoint y: 74, distance: 41.6
click at [234, 74] on div "General Liability - Business Owners Policy General Liability Commercial Auto Li…" at bounding box center [353, 71] width 546 height 25
drag, startPoint x: 186, startPoint y: 82, endPoint x: 190, endPoint y: 79, distance: 5.6
click at [186, 82] on div "General Liability Commercial Auto Liability Commercial Umbrella Commercial Prop…" at bounding box center [157, 71] width 71 height 25
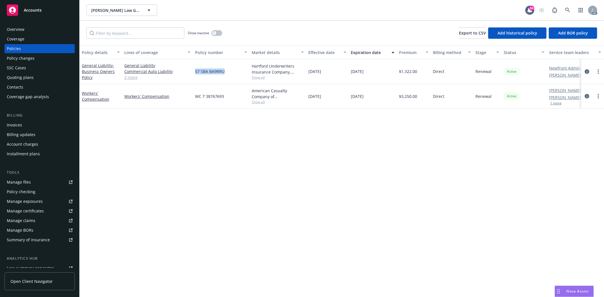
drag, startPoint x: 193, startPoint y: 72, endPoint x: 224, endPoint y: 76, distance: 30.6
click at [224, 76] on div "57 SBA BA9RRU" at bounding box center [221, 71] width 57 height 25
click at [263, 77] on span "Show all" at bounding box center [278, 77] width 52 height 5
drag, startPoint x: 194, startPoint y: 109, endPoint x: 245, endPoint y: 108, distance: 51.5
click at [245, 108] on div "Writing company Hartford Underwriters Insurance Company Carrier Hartford Insura…" at bounding box center [246, 113] width 113 height 63
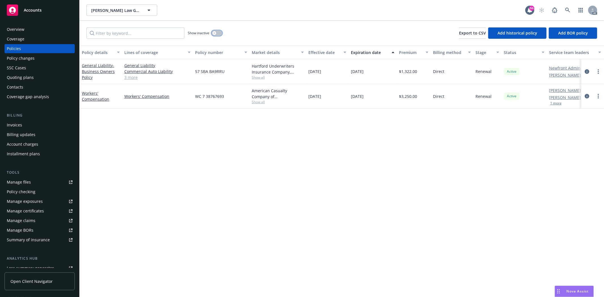
click at [215, 34] on icon "button" at bounding box center [214, 33] width 2 height 2
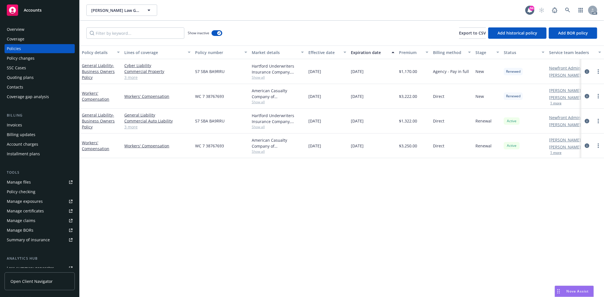
drag, startPoint x: 312, startPoint y: 69, endPoint x: 332, endPoint y: 69, distance: 20.1
click at [332, 69] on div "[DATE]" at bounding box center [327, 71] width 42 height 25
drag, startPoint x: 401, startPoint y: 73, endPoint x: 420, endPoint y: 72, distance: 19.8
click at [420, 72] on div "$1,170.00" at bounding box center [414, 71] width 34 height 25
click at [261, 75] on span "Show all" at bounding box center [278, 77] width 52 height 5
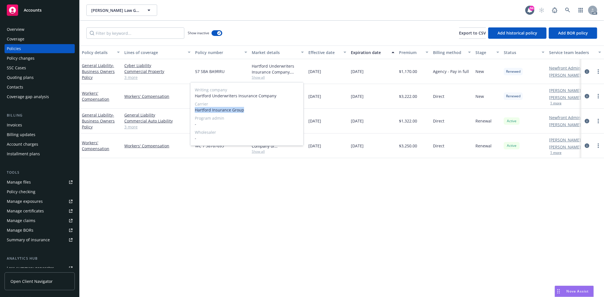
drag, startPoint x: 195, startPoint y: 110, endPoint x: 256, endPoint y: 111, distance: 60.6
click at [256, 111] on span "Hartford Insurance Group" at bounding box center [247, 110] width 104 height 6
drag, startPoint x: 395, startPoint y: 179, endPoint x: 289, endPoint y: 137, distance: 113.4
click at [395, 179] on div "Policy details Lines of coverage Policy number Market details Effective date Ex…" at bounding box center [342, 172] width 524 height 252
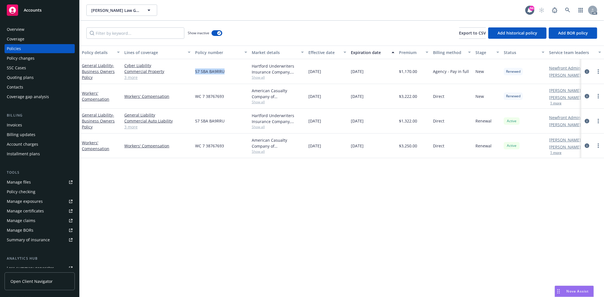
drag, startPoint x: 194, startPoint y: 70, endPoint x: 232, endPoint y: 74, distance: 37.9
click at [232, 74] on div "57 SBA BA9RRU" at bounding box center [221, 71] width 57 height 25
click at [26, 32] on div "Overview" at bounding box center [40, 29] width 66 height 9
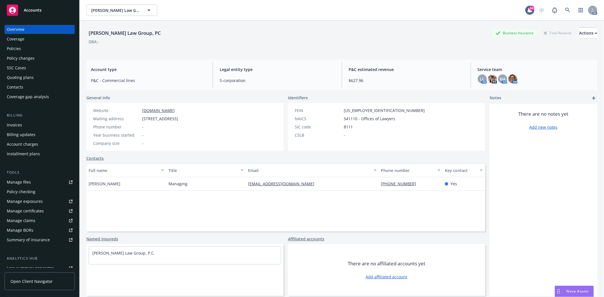
drag, startPoint x: 141, startPoint y: 119, endPoint x: 200, endPoint y: 120, distance: 59.2
click at [180, 120] on div "Mailing address 4553 Glencoe Avenue Suite 150, Marina del Rey, CA, 90292" at bounding box center [135, 119] width 89 height 6
drag, startPoint x: 202, startPoint y: 118, endPoint x: 230, endPoint y: 117, distance: 27.5
click at [178, 117] on span "[STREET_ADDRESS]" at bounding box center [160, 119] width 36 height 6
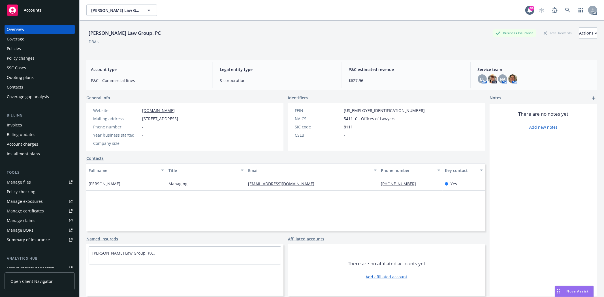
click at [178, 117] on span "[STREET_ADDRESS]" at bounding box center [160, 119] width 36 height 6
click at [178, 119] on span "[STREET_ADDRESS]" at bounding box center [160, 119] width 36 height 6
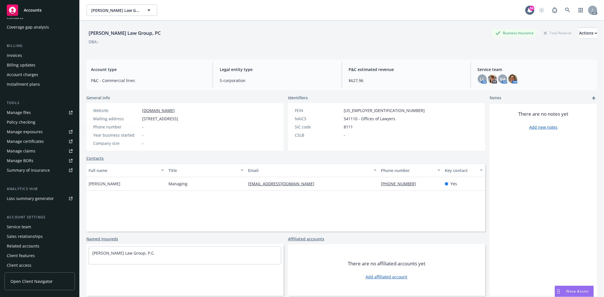
scroll to position [72, 0]
click at [37, 224] on div "Service team" at bounding box center [40, 225] width 66 height 9
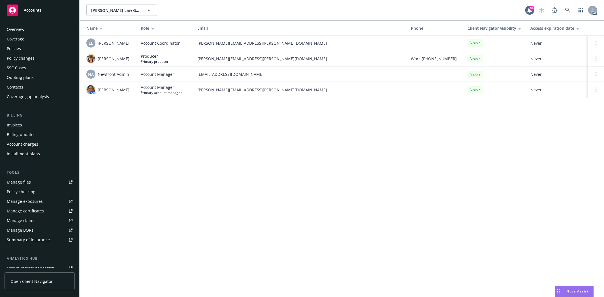
click at [29, 33] on div "Overview" at bounding box center [40, 29] width 66 height 9
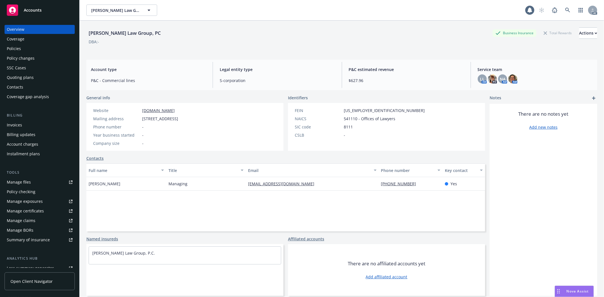
click at [20, 44] on div "Policies" at bounding box center [14, 48] width 14 height 9
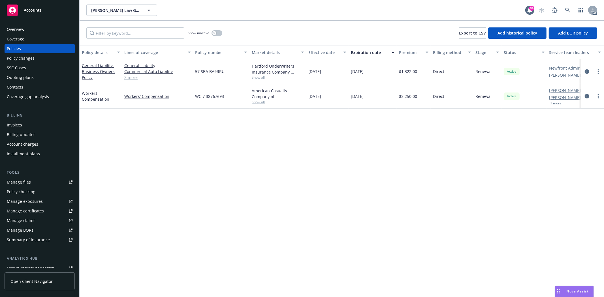
click at [257, 100] on span "Show all" at bounding box center [278, 102] width 52 height 5
click at [454, 130] on div "Policy details Lines of coverage Policy number Market details Effective date Ex…" at bounding box center [342, 172] width 524 height 252
click at [585, 95] on icon "circleInformation" at bounding box center [587, 96] width 5 height 5
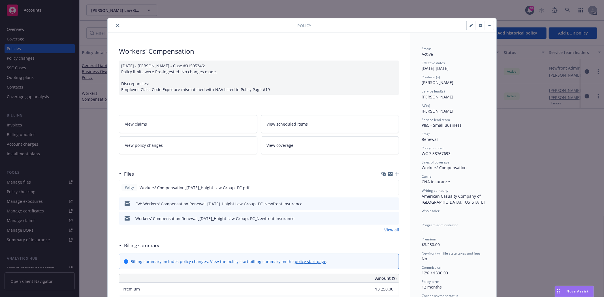
scroll to position [63, 0]
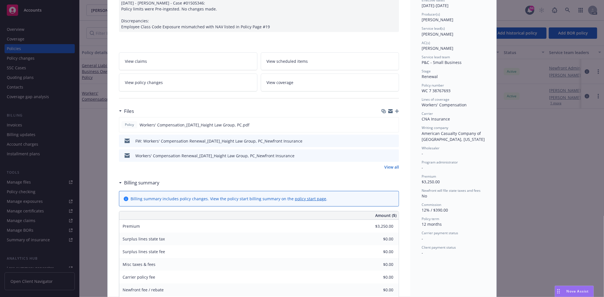
click at [384, 166] on link "View all" at bounding box center [391, 167] width 15 height 6
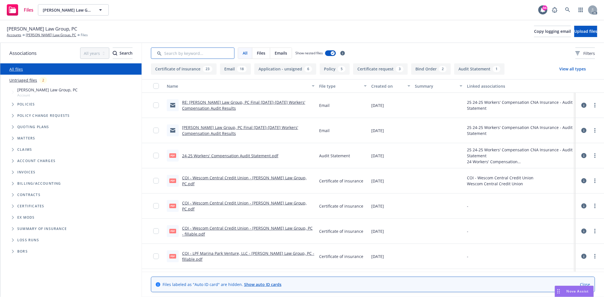
click at [172, 54] on input "Search by keyword..." at bounding box center [193, 53] width 84 height 11
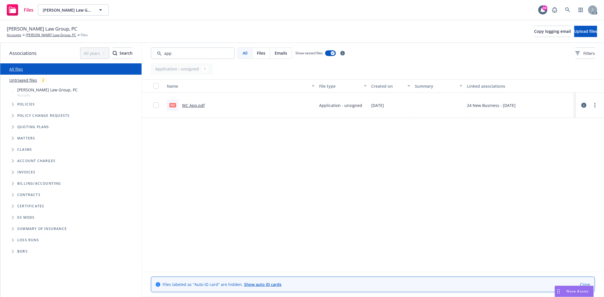
click at [202, 105] on link "WC App.pdf" at bounding box center [193, 105] width 23 height 5
click at [224, 57] on input "Search by keyword..." at bounding box center [193, 53] width 84 height 11
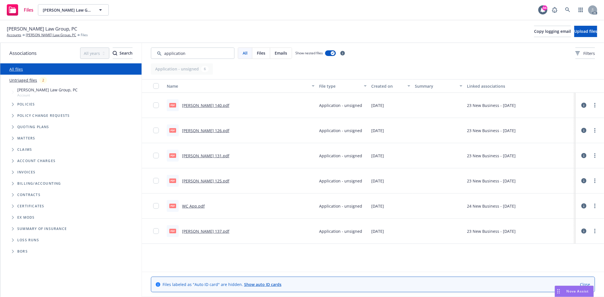
click at [200, 179] on link "[PERSON_NAME] 125.pdf" at bounding box center [205, 180] width 47 height 5
click at [192, 131] on link "[PERSON_NAME] 126.pdf" at bounding box center [205, 130] width 47 height 5
click at [191, 59] on div "All Files Emails Show nested files Filters" at bounding box center [373, 53] width 462 height 20
click at [151, 52] on input "Search by keyword..." at bounding box center [193, 53] width 84 height 11
type input "[PERSON_NAME]"
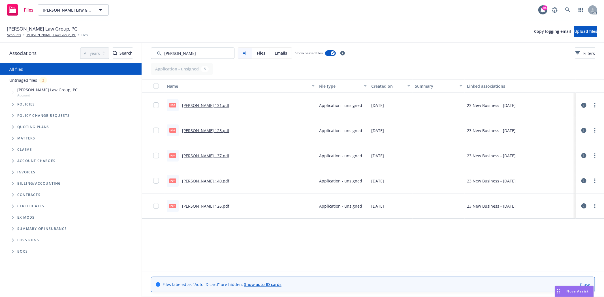
click at [20, 104] on span "Policies" at bounding box center [26, 104] width 18 height 3
click at [35, 104] on div "Policies" at bounding box center [74, 104] width 136 height 11
click at [27, 104] on span "Policies" at bounding box center [26, 104] width 18 height 3
click at [10, 106] on span "Tree Example" at bounding box center [12, 104] width 9 height 9
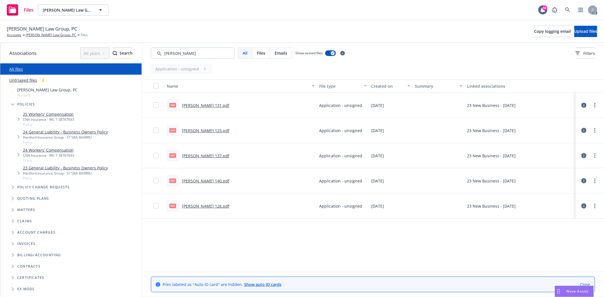
click at [62, 132] on link "24 General Liability - Business Owners Policy" at bounding box center [65, 132] width 85 height 6
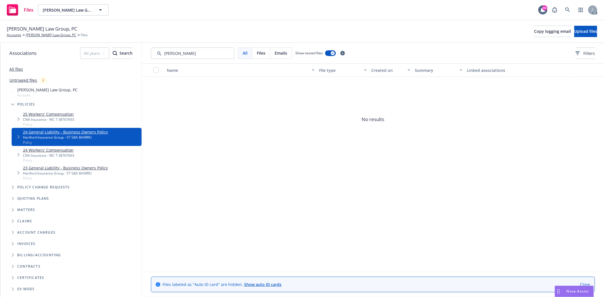
click at [87, 131] on link "24 General Liability - Business Owners Policy" at bounding box center [65, 132] width 85 height 6
click at [19, 138] on icon "Tree Example" at bounding box center [19, 136] width 2 height 3
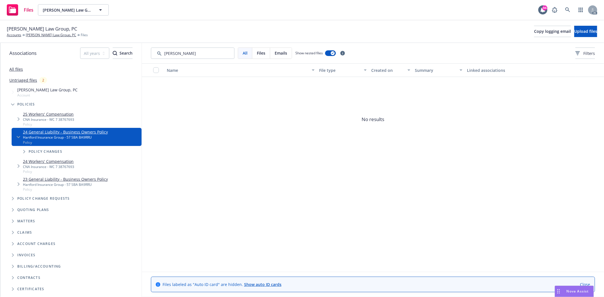
click at [38, 152] on span "Policy changes" at bounding box center [46, 151] width 34 height 3
click at [15, 136] on span "Tree Example" at bounding box center [18, 136] width 9 height 9
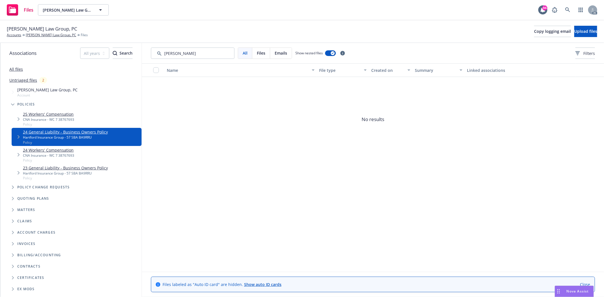
click at [40, 133] on link "24 General Liability - Business Owners Policy" at bounding box center [65, 132] width 85 height 6
click at [17, 136] on span "Tree Example" at bounding box center [18, 136] width 9 height 9
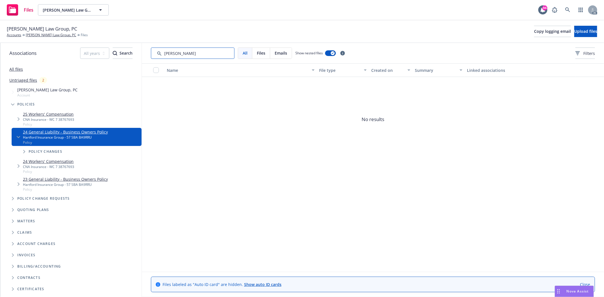
drag, startPoint x: 213, startPoint y: 55, endPoint x: 78, endPoint y: 55, distance: 135.3
click at [78, 55] on div "Associations All years 2027 2026 2025 2024 2023 2022 2021 2020 2019 2018 2017 2…" at bounding box center [301, 170] width 603 height 254
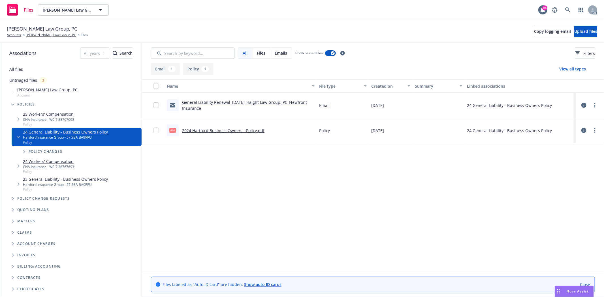
click at [239, 133] on div "2024 Hartford Business Owners - Policy.pdf" at bounding box center [223, 131] width 82 height 6
click at [240, 130] on link "2024 Hartford Business Owners - Policy.pdf" at bounding box center [223, 130] width 82 height 5
click at [47, 33] on link "[PERSON_NAME] Law Group, PC" at bounding box center [51, 35] width 50 height 5
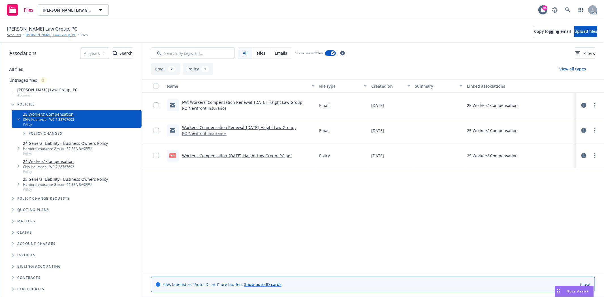
click at [47, 37] on link "[PERSON_NAME] Law Group, PC" at bounding box center [51, 35] width 50 height 5
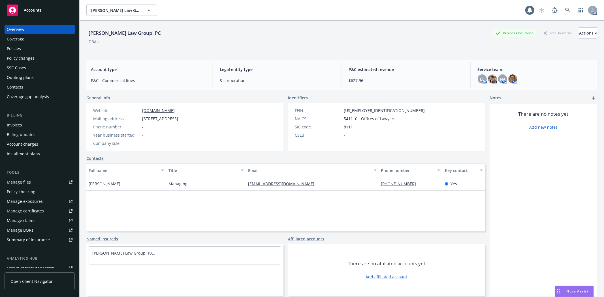
scroll to position [72, 0]
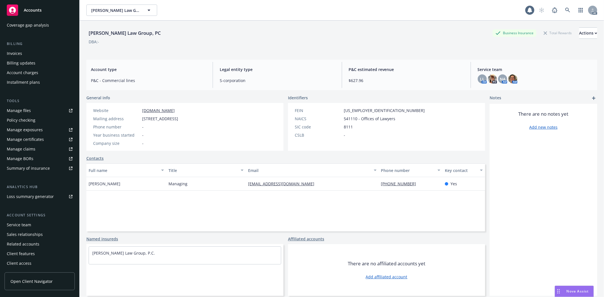
click at [25, 222] on div "Service team" at bounding box center [19, 225] width 24 height 9
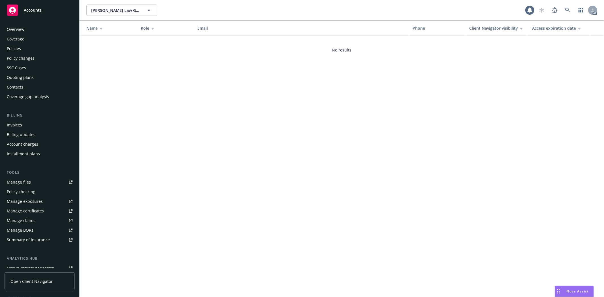
scroll to position [72, 0]
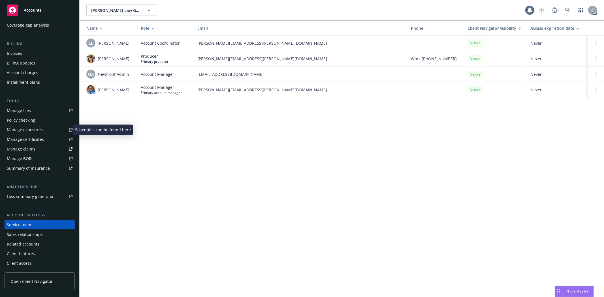
click at [25, 130] on div "Manage exposures" at bounding box center [25, 129] width 36 height 9
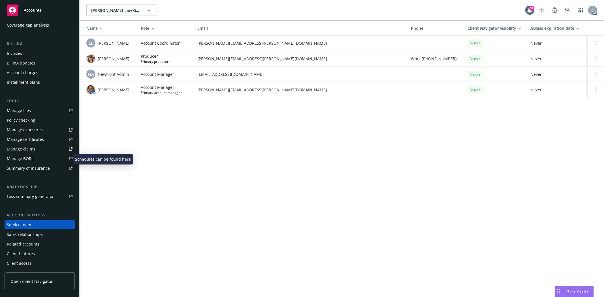
scroll to position [0, 0]
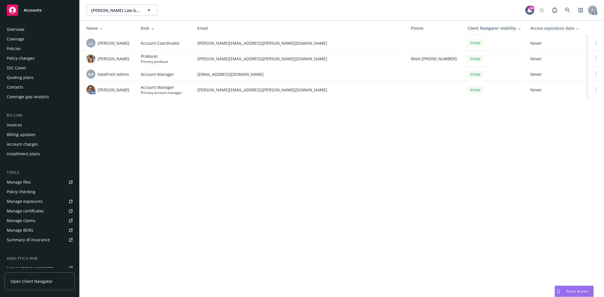
click at [32, 31] on div "Overview" at bounding box center [40, 29] width 66 height 9
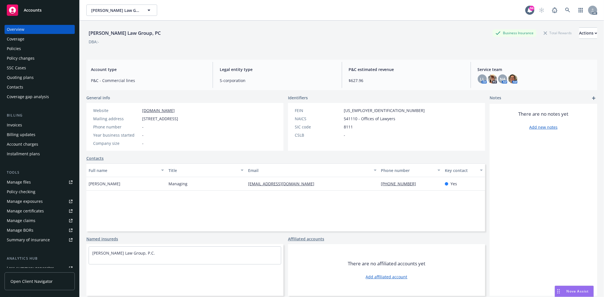
drag, startPoint x: 142, startPoint y: 118, endPoint x: 200, endPoint y: 120, distance: 58.1
click at [180, 120] on div "Mailing address [STREET_ADDRESS]" at bounding box center [135, 119] width 89 height 6
copy span "[STREET_ADDRESS]"
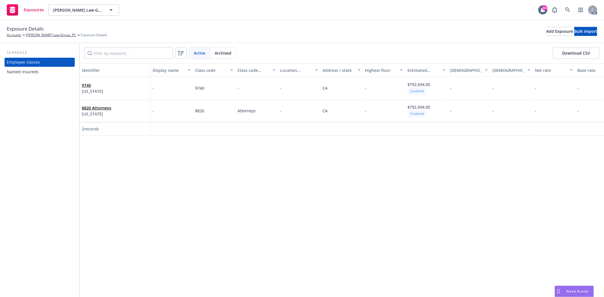
click at [49, 69] on div "Named insureds" at bounding box center [40, 71] width 66 height 9
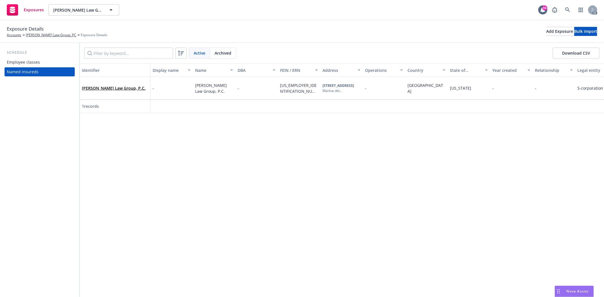
scroll to position [0, 13]
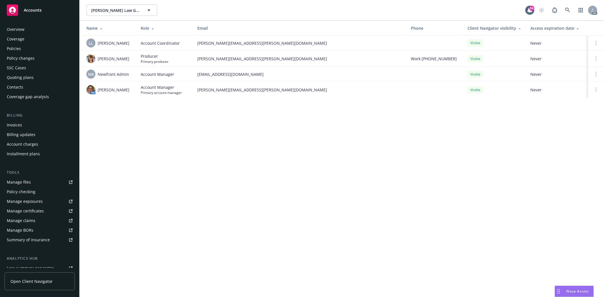
click at [37, 28] on div "Overview" at bounding box center [40, 29] width 66 height 9
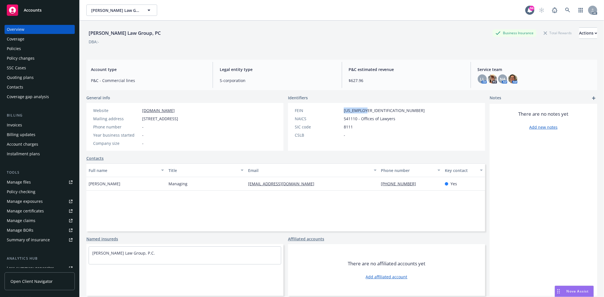
drag, startPoint x: 341, startPoint y: 109, endPoint x: 376, endPoint y: 114, distance: 35.4
click at [376, 114] on div "FEIN [US_EMPLOYER_IDENTIFICATION_NUMBER] NAICS 541110 - Offices of Lawyers SIC …" at bounding box center [359, 123] width 134 height 31
copy span "[US_EMPLOYER_IDENTIFICATION_NUMBER]"
drag, startPoint x: 175, startPoint y: 110, endPoint x: 128, endPoint y: 110, distance: 47.8
click at [128, 110] on div "Website [DOMAIN_NAME]" at bounding box center [135, 111] width 89 height 6
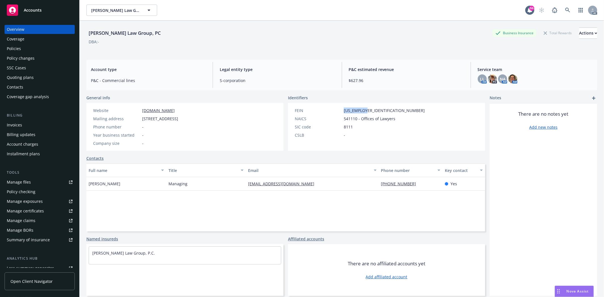
copy div "[DOMAIN_NAME]"
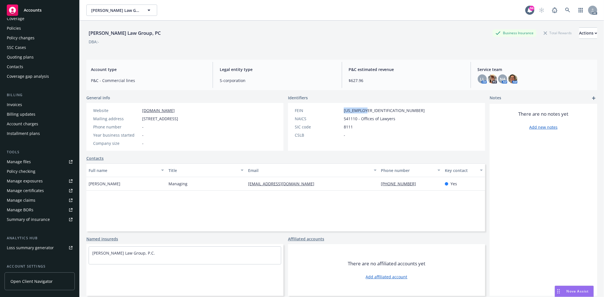
scroll to position [72, 0]
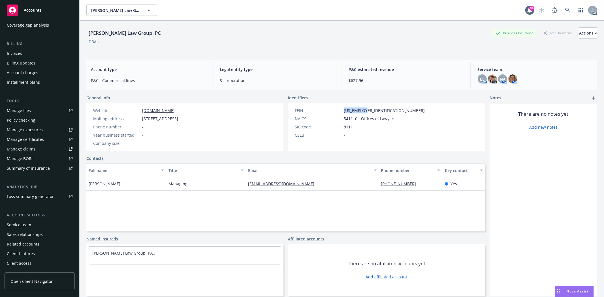
click at [40, 223] on div "Service team" at bounding box center [40, 225] width 66 height 9
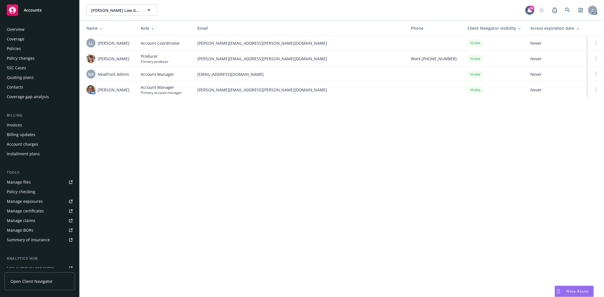
click at [33, 31] on div "Overview" at bounding box center [40, 29] width 66 height 9
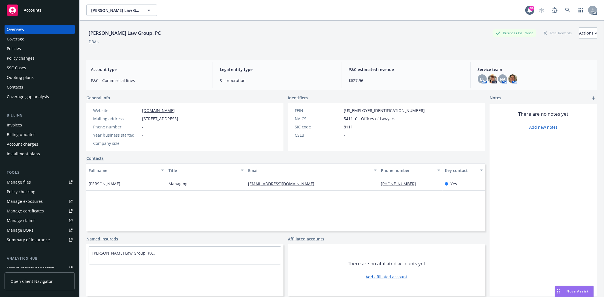
click at [347, 120] on span "541110 - Offices of Lawyers" at bounding box center [370, 119] width 52 height 6
click at [340, 108] on div "FEIN [US_EMPLOYER_IDENTIFICATION_NUMBER]" at bounding box center [359, 111] width 134 height 6
drag, startPoint x: 346, startPoint y: 108, endPoint x: 380, endPoint y: 104, distance: 35.1
click at [380, 104] on div "FEIN [US_EMPLOYER_IDENTIFICATION_NUMBER] NAICS 541110 - Offices of Lawyers SIC …" at bounding box center [360, 127] width 144 height 48
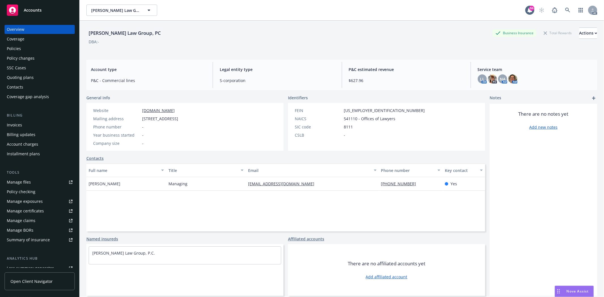
click at [398, 95] on div "Identifiers" at bounding box center [386, 98] width 197 height 6
click at [21, 47] on div "Policies" at bounding box center [40, 48] width 66 height 9
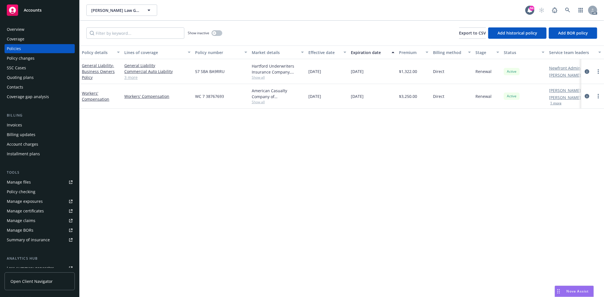
drag, startPoint x: 310, startPoint y: 70, endPoint x: 391, endPoint y: 71, distance: 80.4
click at [391, 71] on div "General Liability - Business Owners Policy General Liability Commercial Auto Li…" at bounding box center [353, 71] width 546 height 25
click at [255, 79] on span "Show all" at bounding box center [278, 77] width 52 height 5
click at [214, 33] on icon "button" at bounding box center [214, 33] width 2 height 2
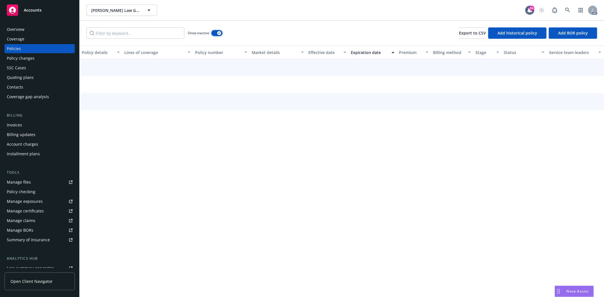
click at [216, 33] on button "button" at bounding box center [216, 33] width 11 height 6
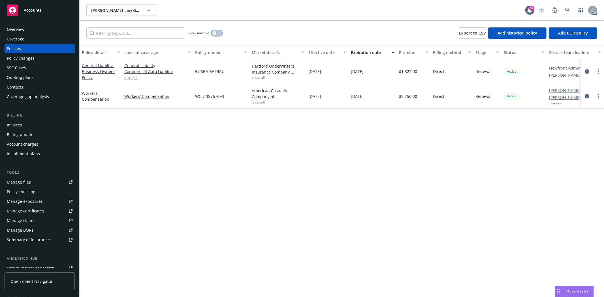
click at [215, 36] on button "button" at bounding box center [216, 33] width 11 height 6
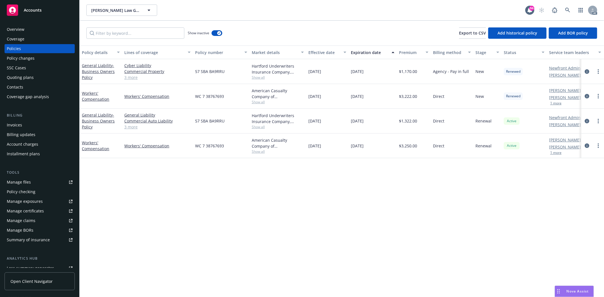
drag, startPoint x: 334, startPoint y: 75, endPoint x: 384, endPoint y: 74, distance: 49.8
click at [384, 74] on div "General Liability - Business Owners Policy Cyber Liability Commercial Property …" at bounding box center [353, 71] width 546 height 25
